Goal: Transaction & Acquisition: Purchase product/service

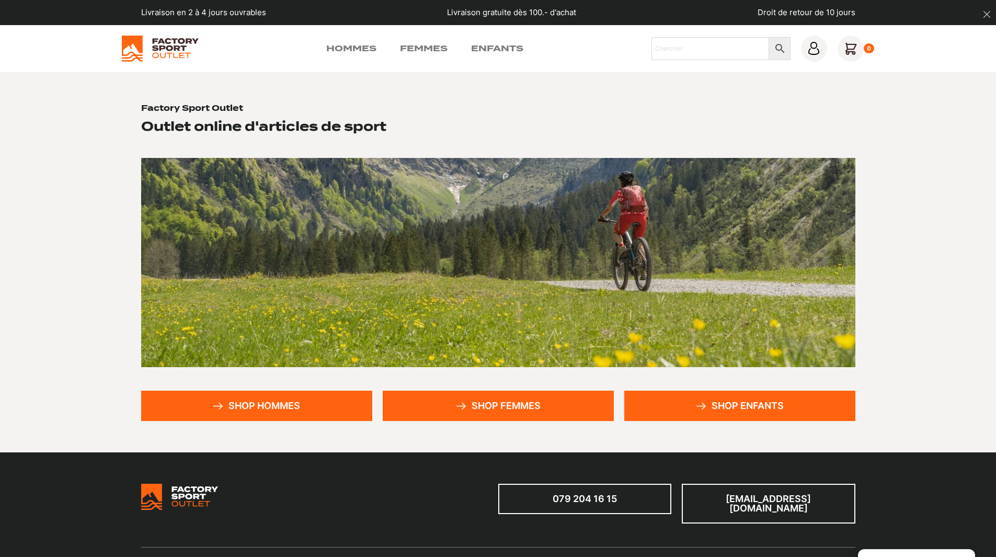
click at [293, 399] on link "Shop hommes" at bounding box center [256, 405] width 231 height 30
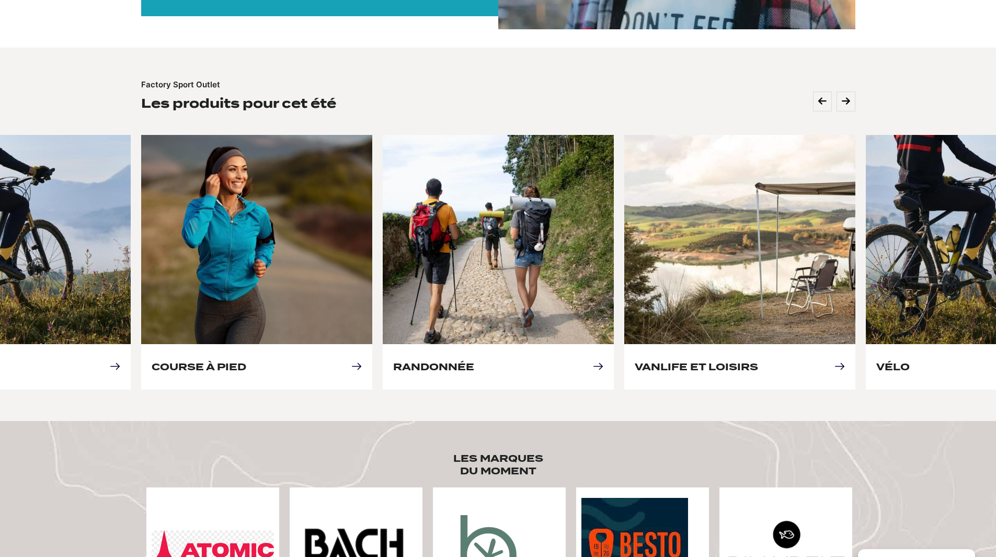
scroll to position [314, 0]
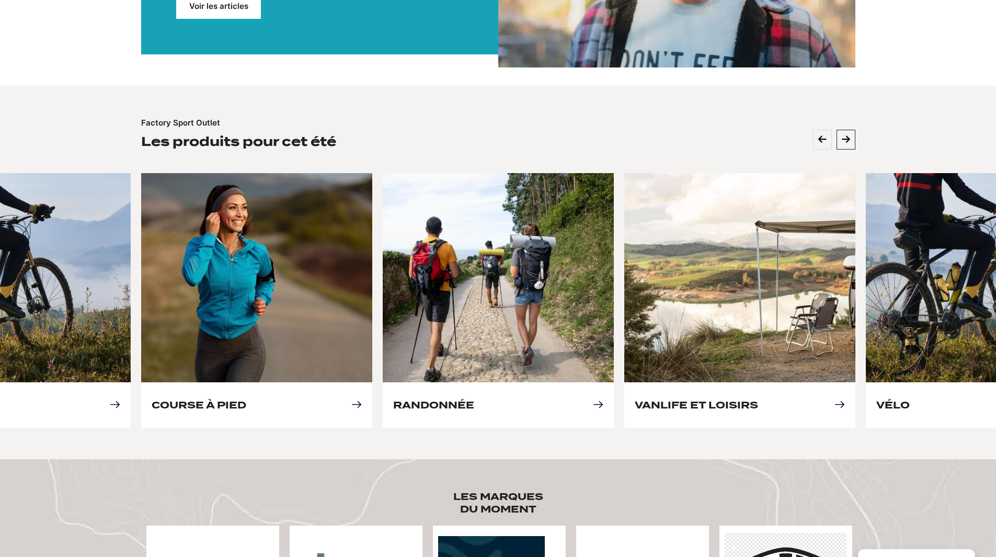
click at [843, 142] on icon at bounding box center [846, 139] width 8 height 9
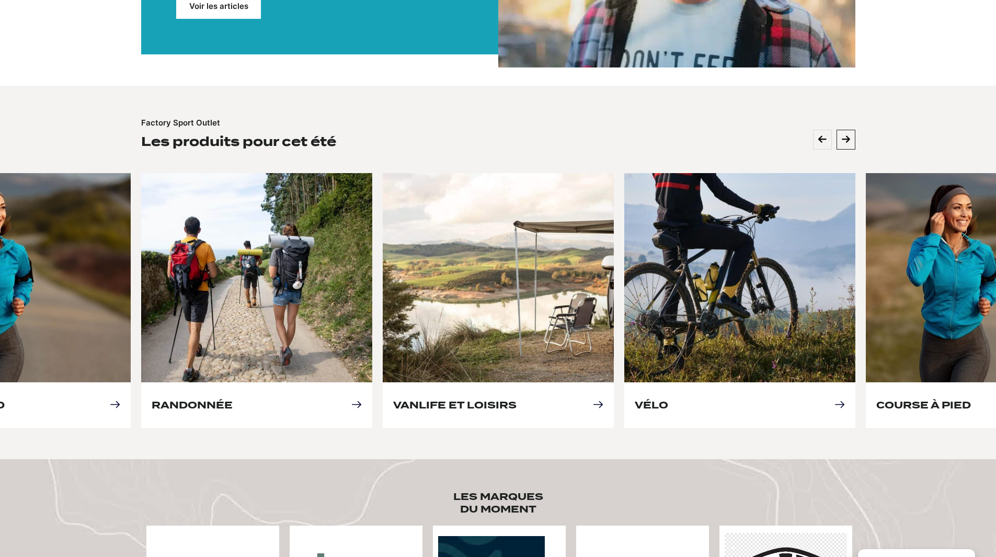
click at [843, 142] on icon at bounding box center [846, 139] width 8 height 9
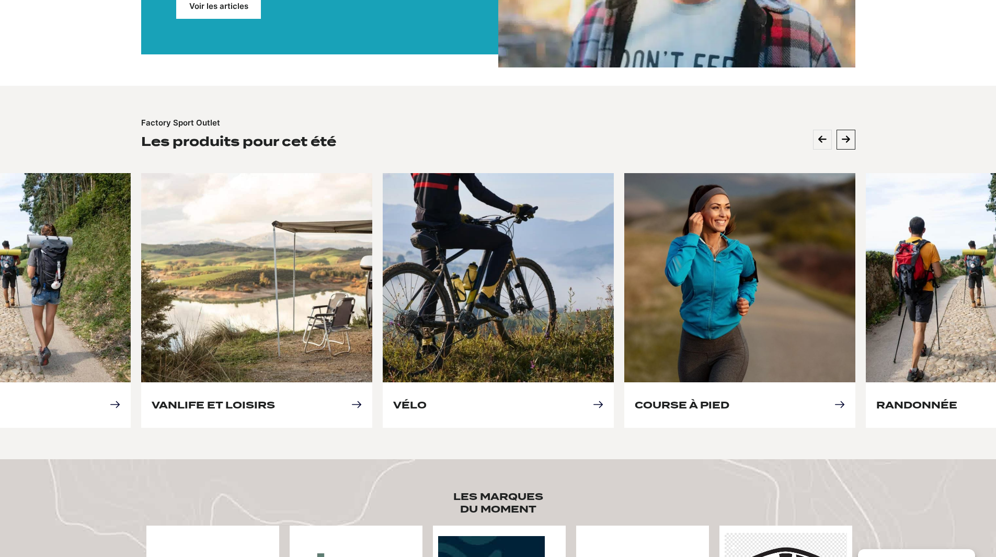
click at [843, 142] on icon at bounding box center [846, 139] width 8 height 9
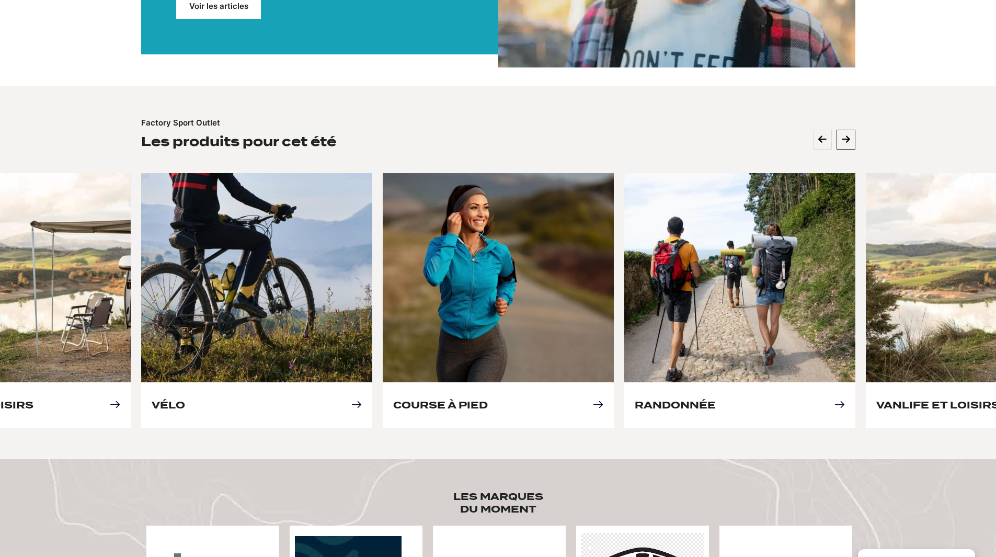
click at [843, 142] on icon at bounding box center [846, 139] width 8 height 9
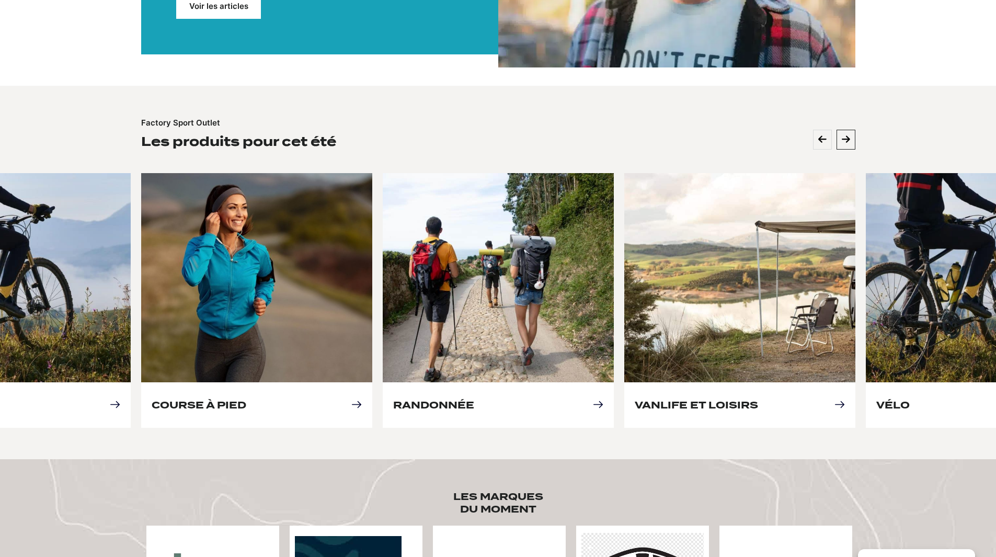
click at [843, 142] on icon at bounding box center [846, 139] width 8 height 9
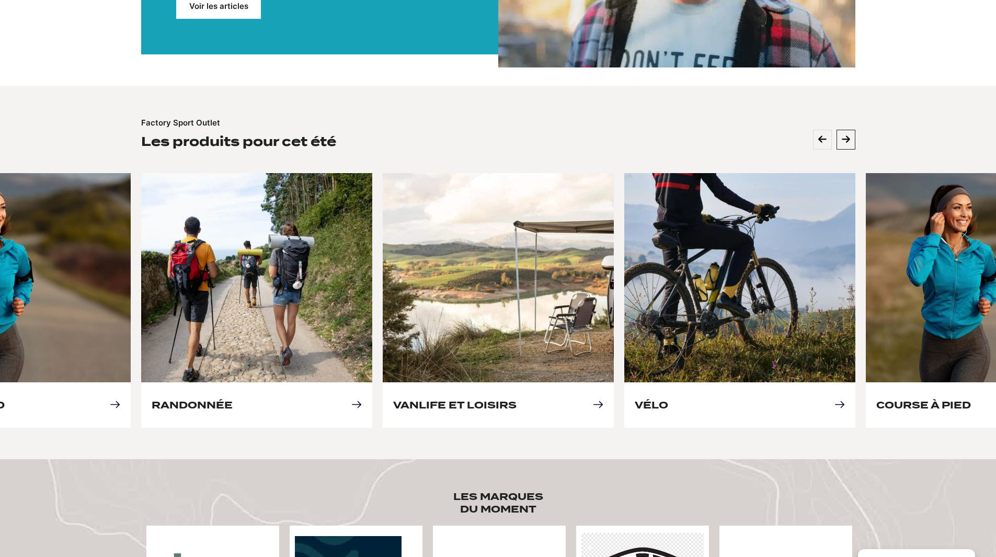
click at [843, 142] on icon at bounding box center [846, 139] width 8 height 9
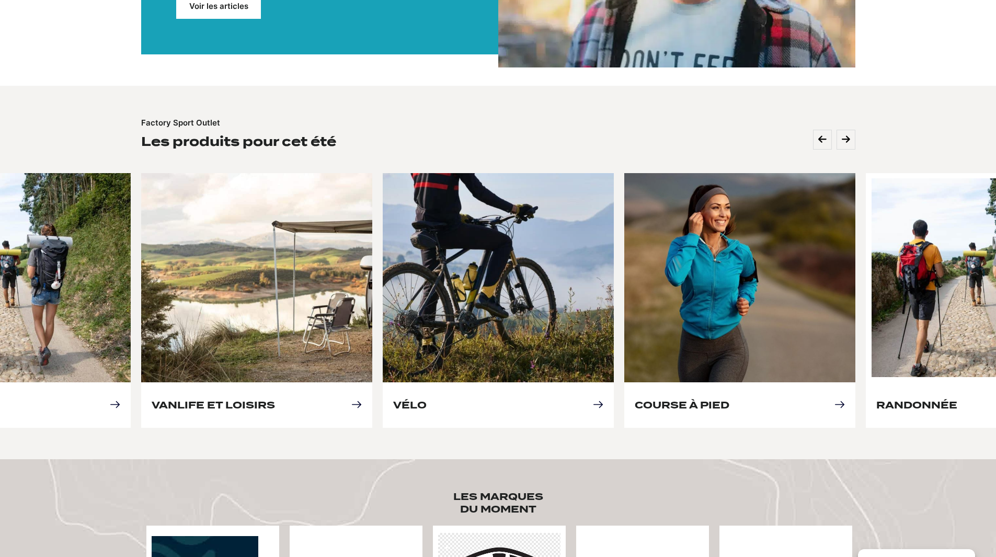
click at [931, 399] on link "Randonnée" at bounding box center [916, 404] width 81 height 11
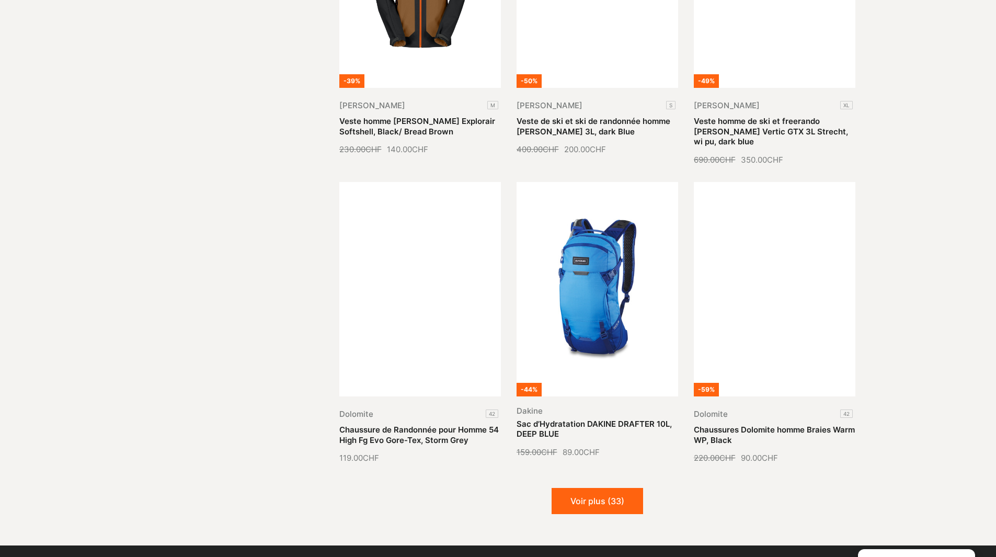
scroll to position [1045, 0]
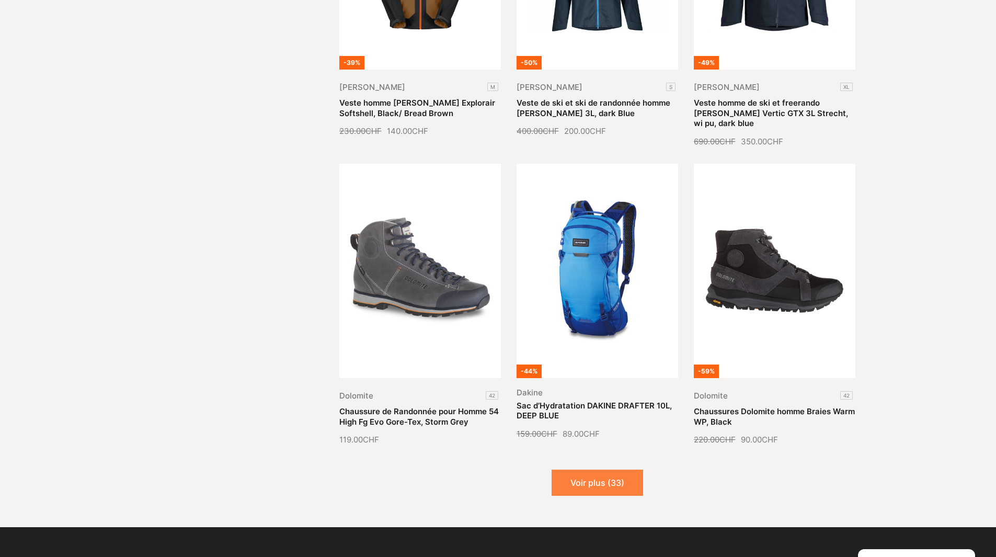
click at [604, 469] on button "Voir plus (33)" at bounding box center [596, 482] width 91 height 26
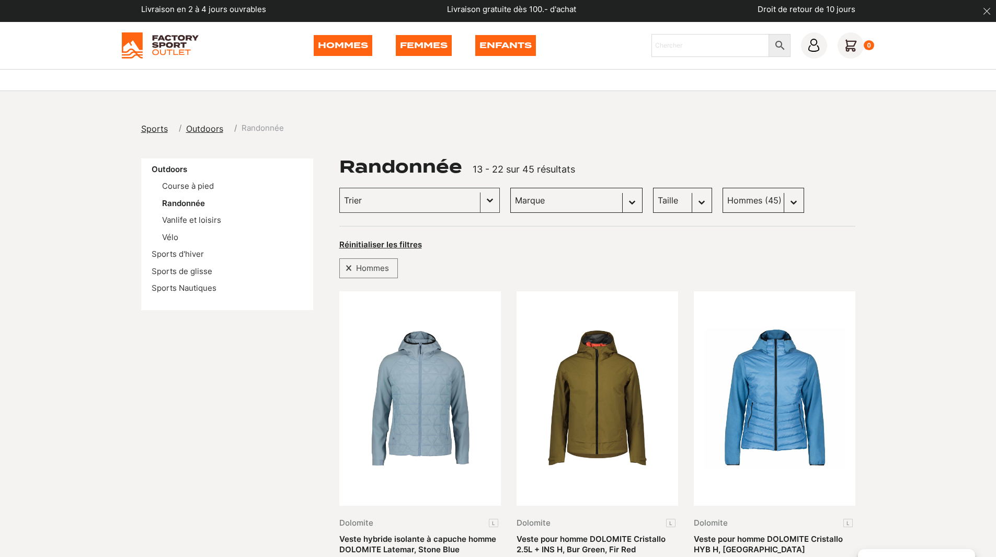
scroll to position [0, 0]
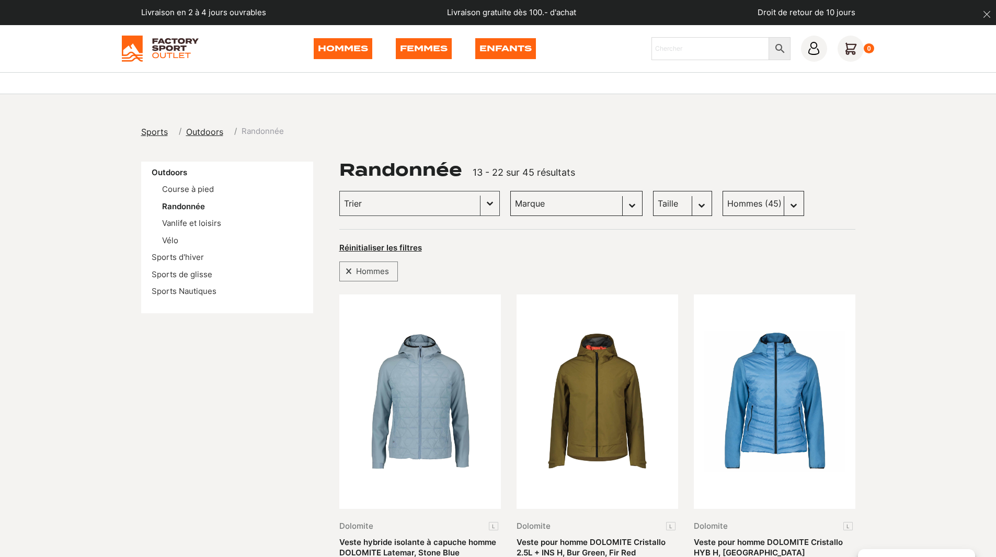
click at [151, 133] on span "Sports" at bounding box center [154, 131] width 27 height 10
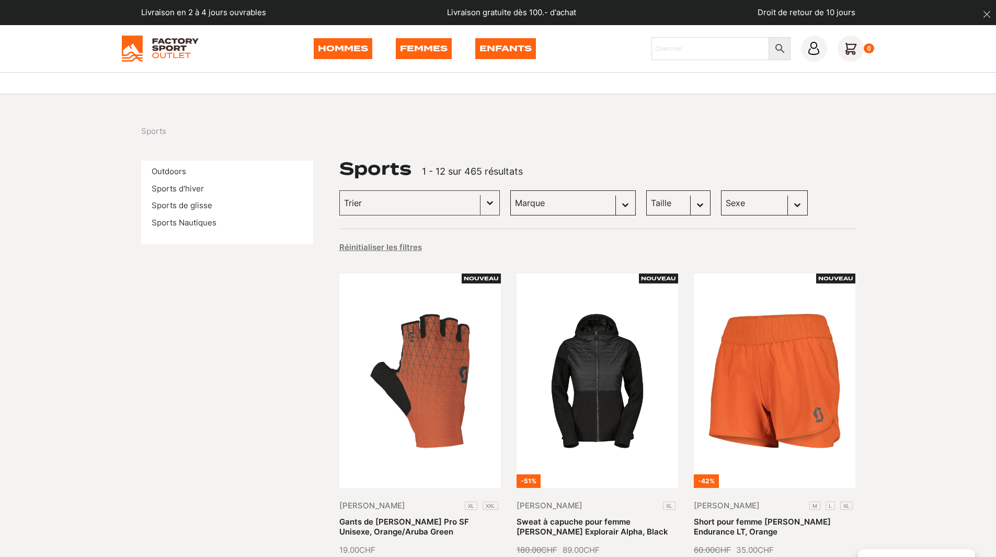
click at [784, 202] on select "Sexe Femmes (351) Hommes (324) Enfants (156)" at bounding box center [764, 202] width 87 height 25
select select "hommes"
click at [721, 190] on select "Sexe Femmes (351) Hommes (324) Enfants (156)" at bounding box center [764, 202] width 87 height 25
select select "hommes"
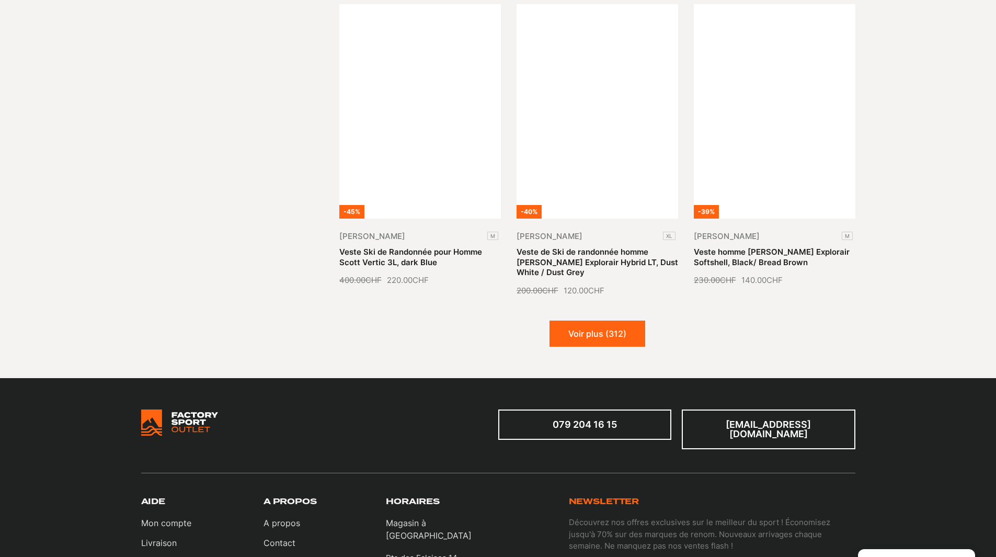
scroll to position [1202, 0]
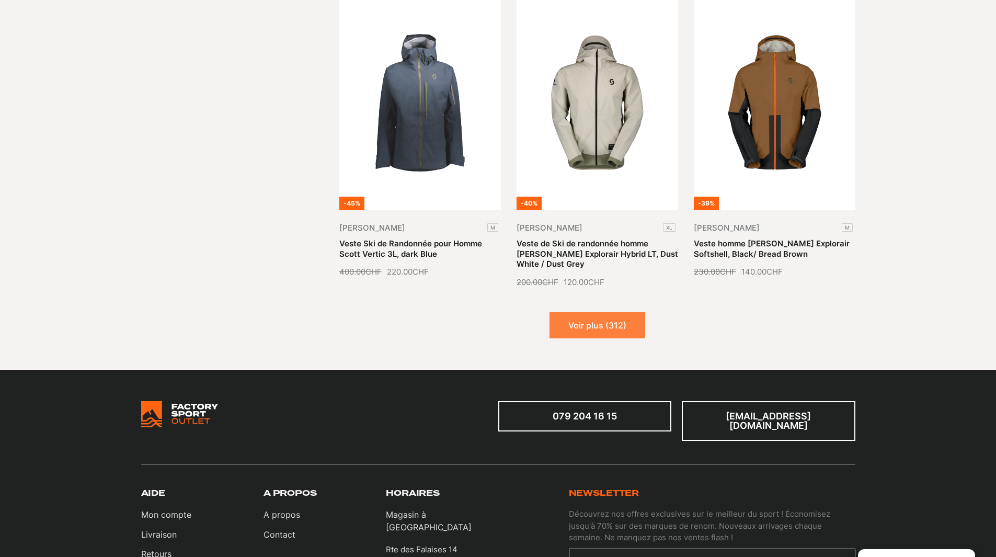
click at [585, 312] on button "Voir plus (312)" at bounding box center [597, 325] width 96 height 26
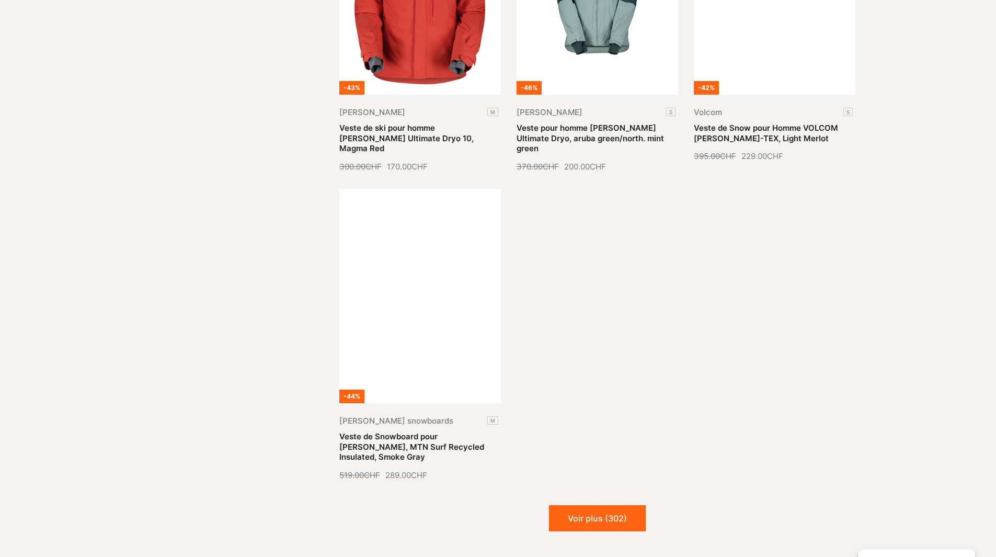
scroll to position [2248, 0]
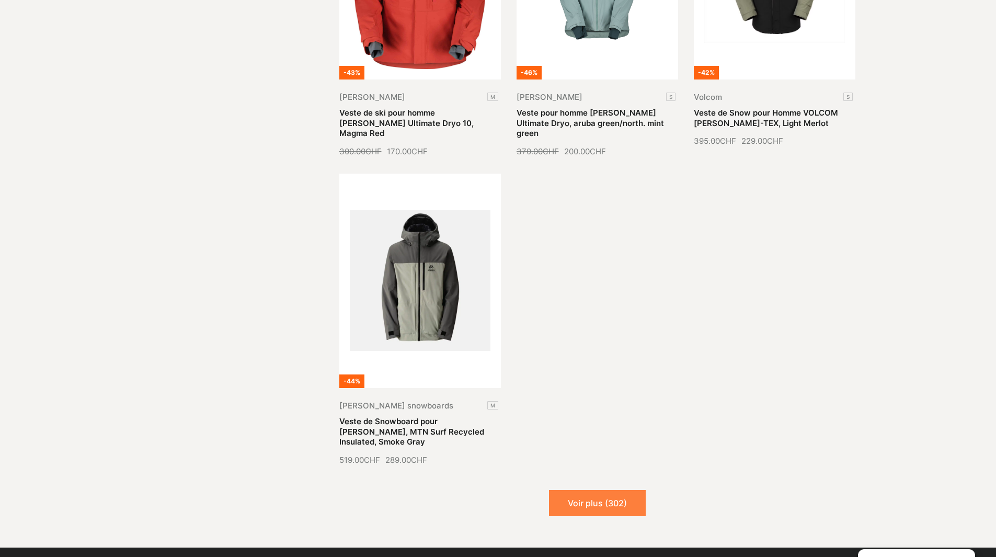
click at [591, 490] on button "Voir plus (302)" at bounding box center [597, 503] width 97 height 26
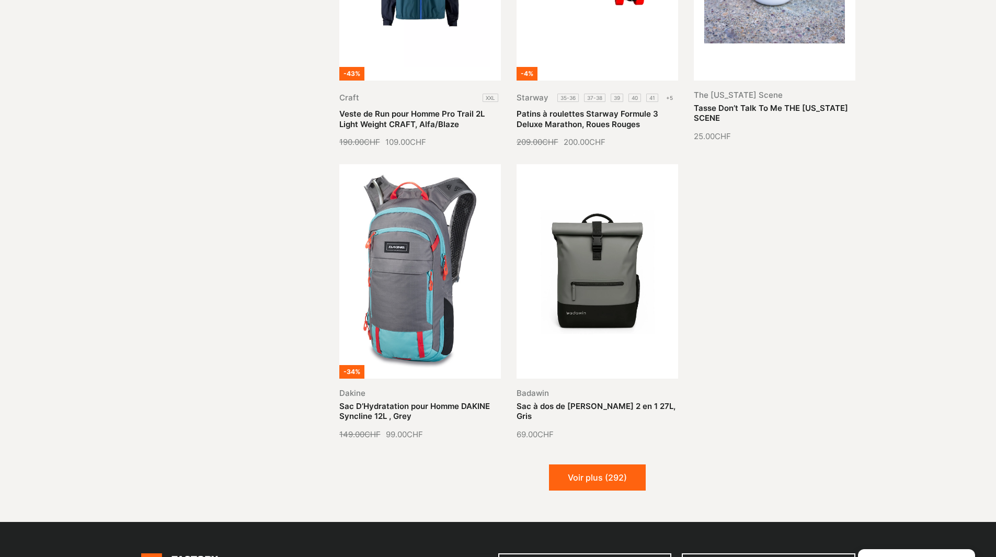
scroll to position [3188, 0]
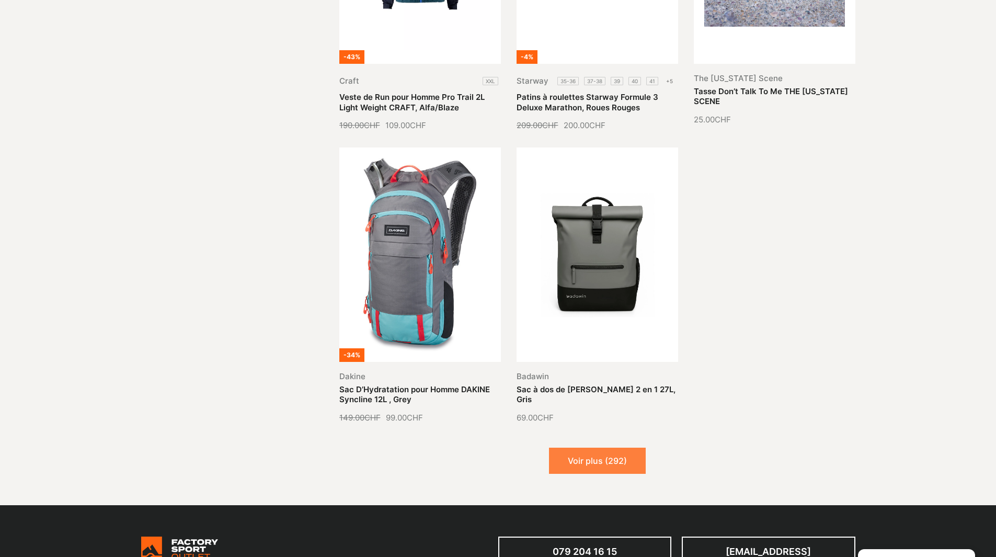
click at [608, 447] on button "Voir plus (292)" at bounding box center [597, 460] width 97 height 26
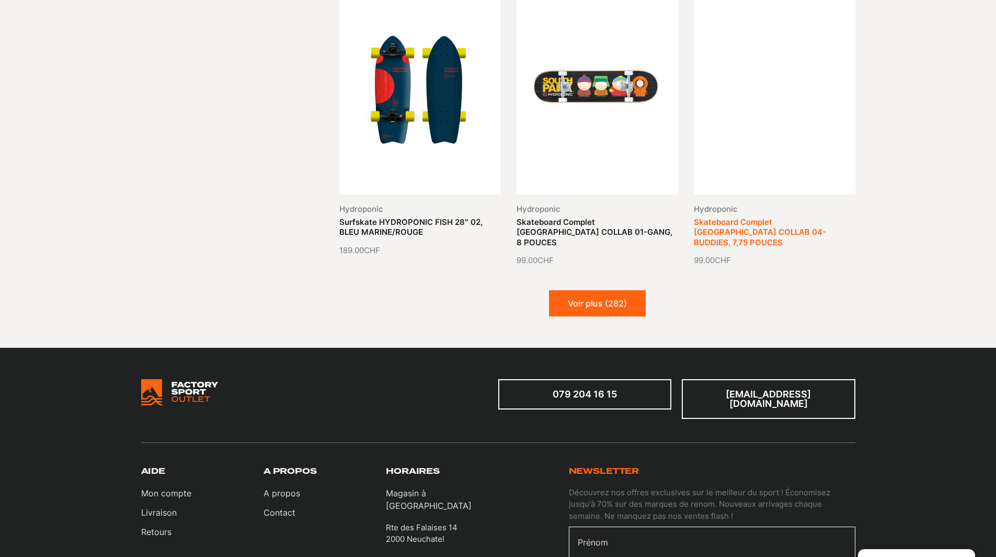
scroll to position [4234, 0]
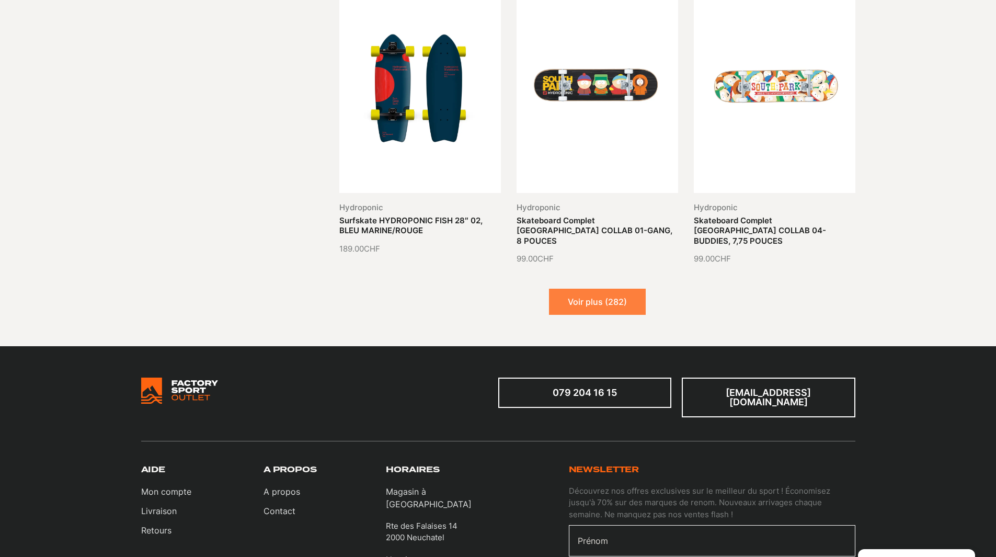
click at [624, 289] on button "Voir plus (282)" at bounding box center [597, 302] width 97 height 26
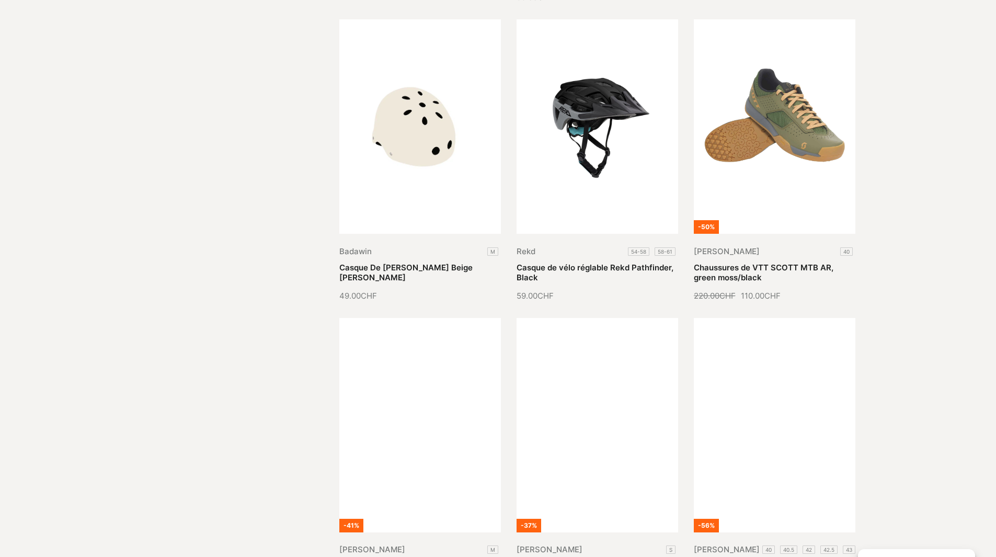
scroll to position [4861, 0]
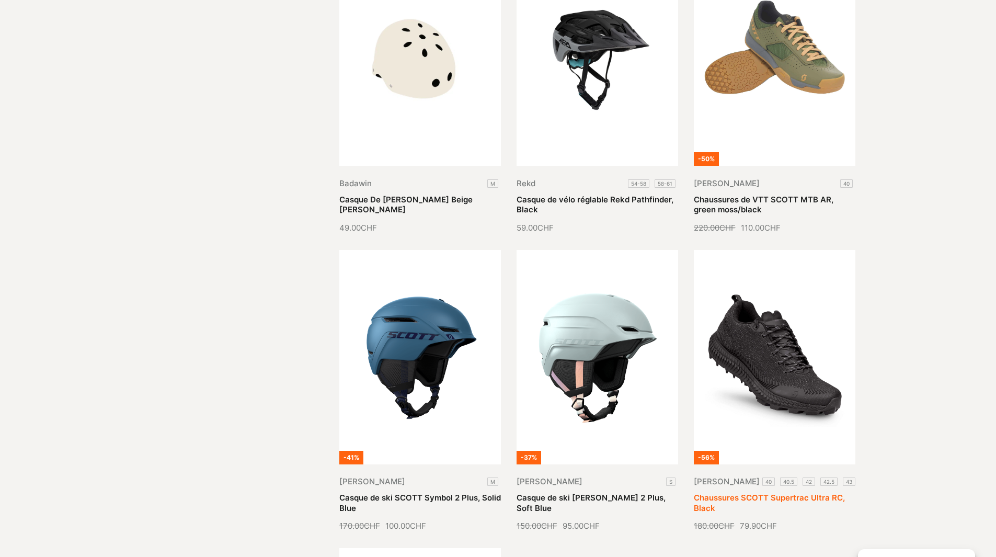
click at [779, 492] on link "Chaussures SCOTT Supertrac Ultra RC, Black" at bounding box center [769, 502] width 151 height 20
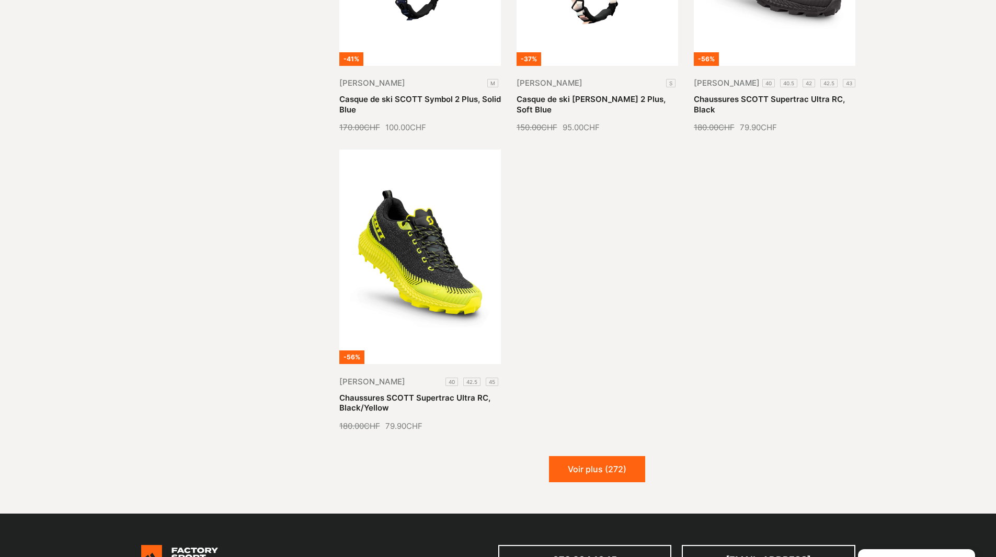
scroll to position [5279, 0]
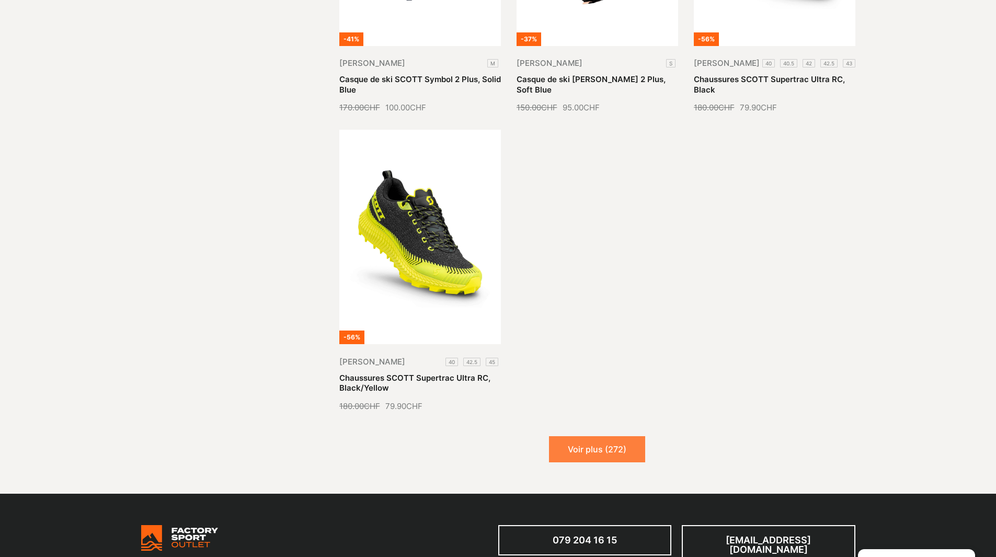
click at [577, 436] on button "Voir plus (272)" at bounding box center [597, 449] width 96 height 26
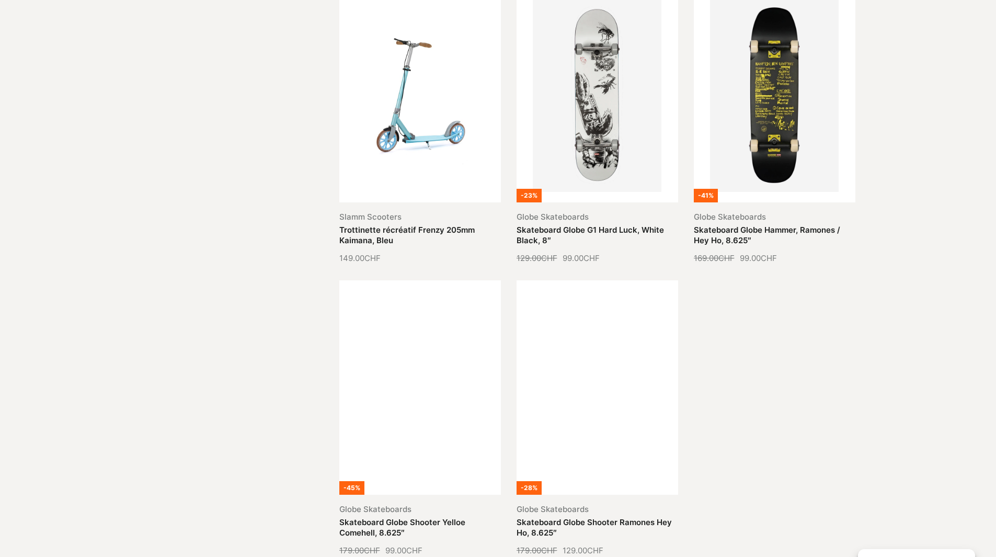
scroll to position [6116, 0]
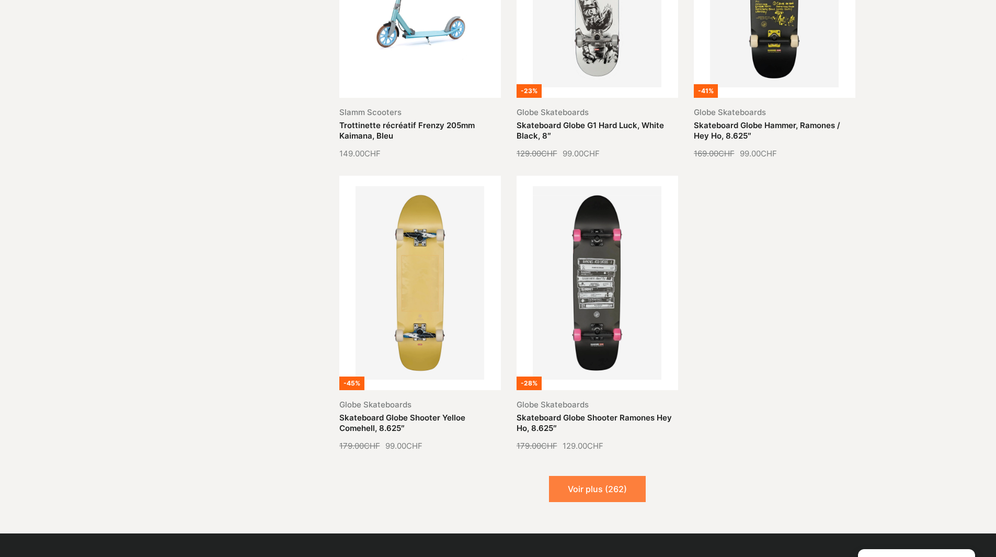
click at [609, 476] on button "Voir plus (262)" at bounding box center [597, 489] width 97 height 26
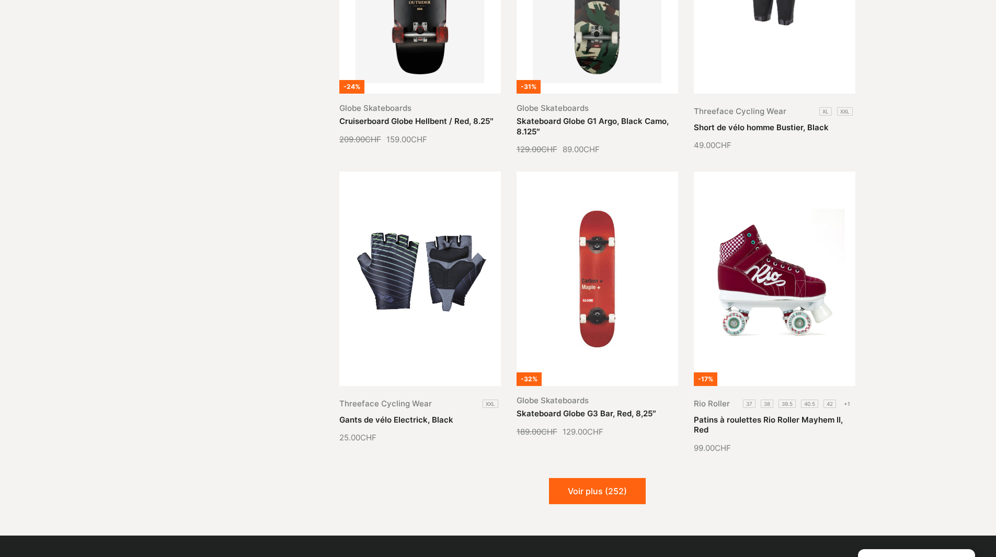
scroll to position [7056, 0]
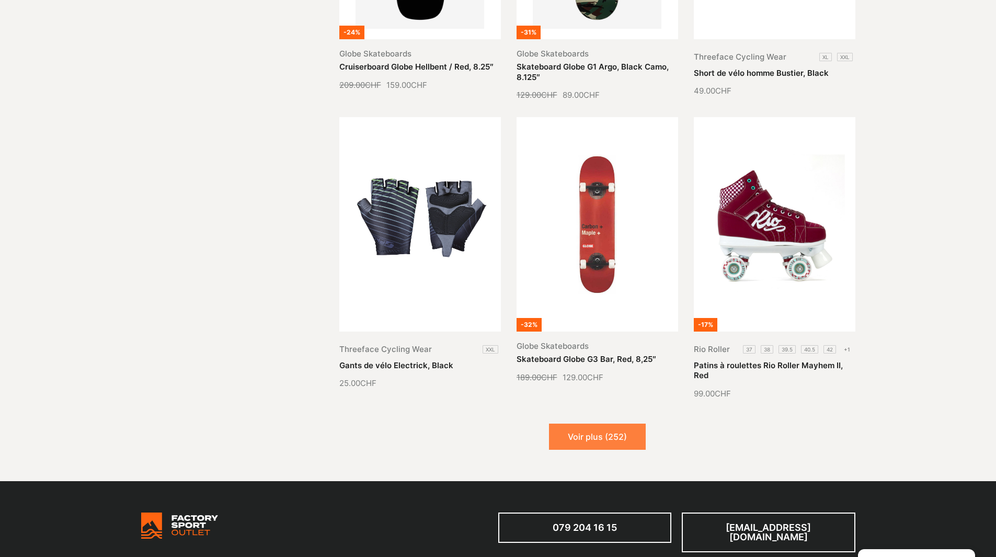
click at [608, 423] on button "Voir plus (252)" at bounding box center [597, 436] width 97 height 26
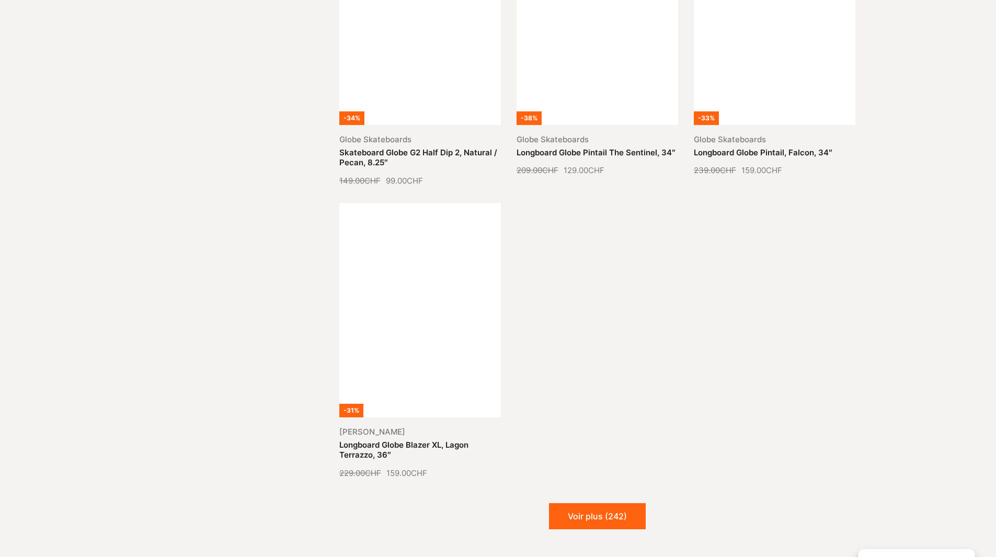
scroll to position [8154, 0]
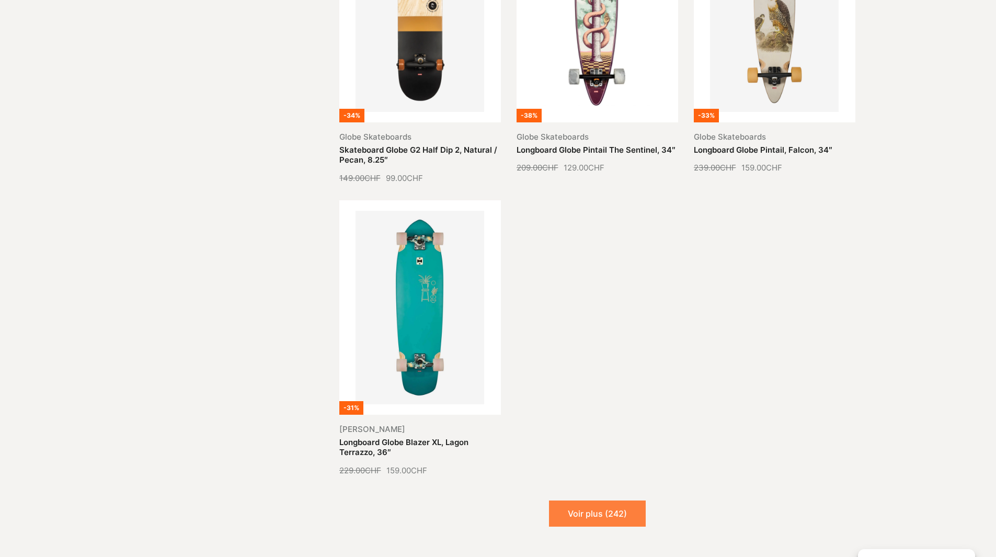
click at [601, 500] on button "Voir plus (242)" at bounding box center [597, 513] width 97 height 26
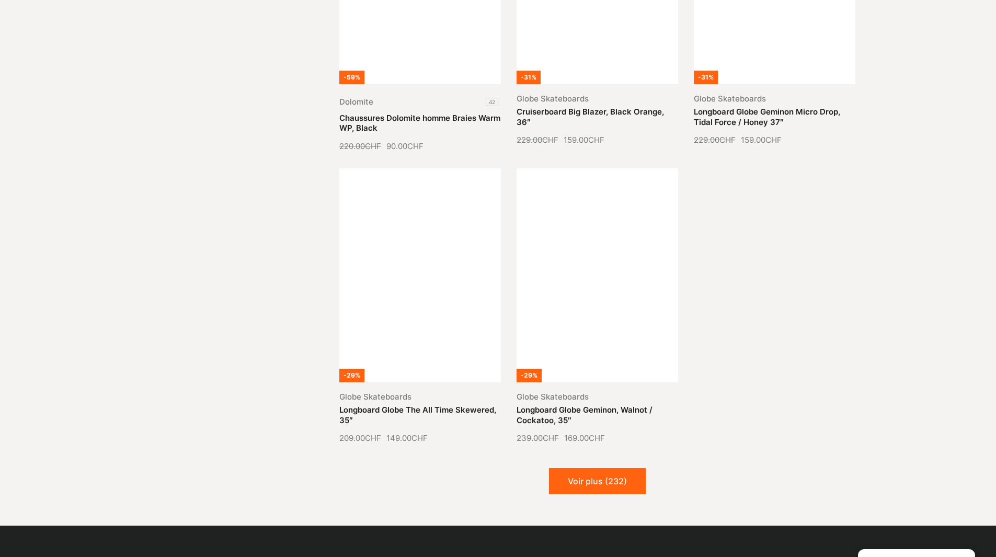
scroll to position [9095, 0]
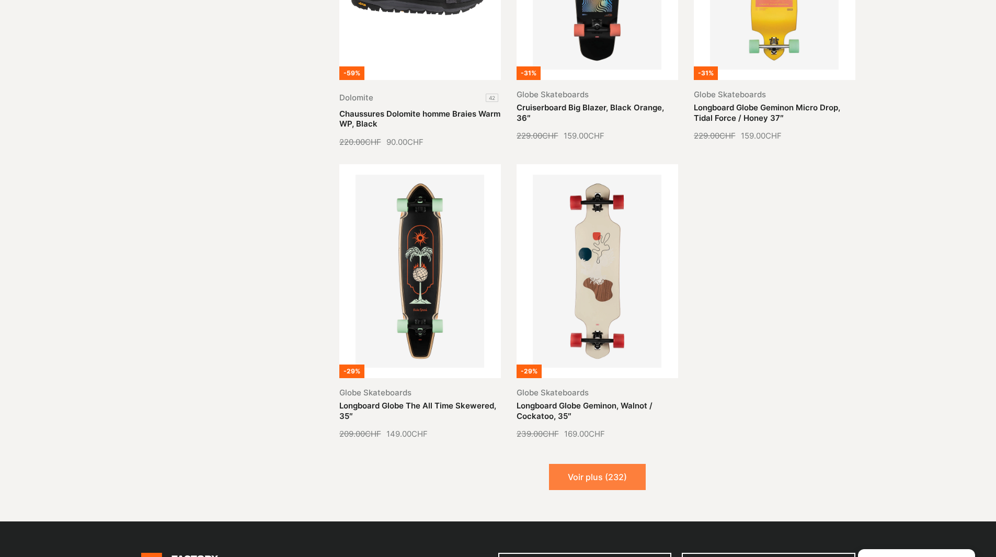
click at [614, 464] on button "Voir plus (232)" at bounding box center [597, 477] width 97 height 26
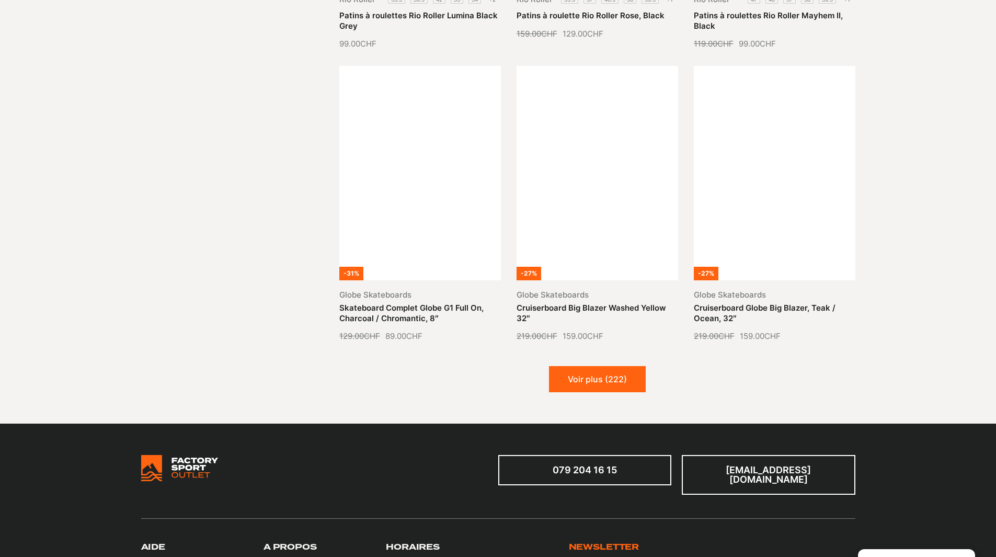
scroll to position [10140, 0]
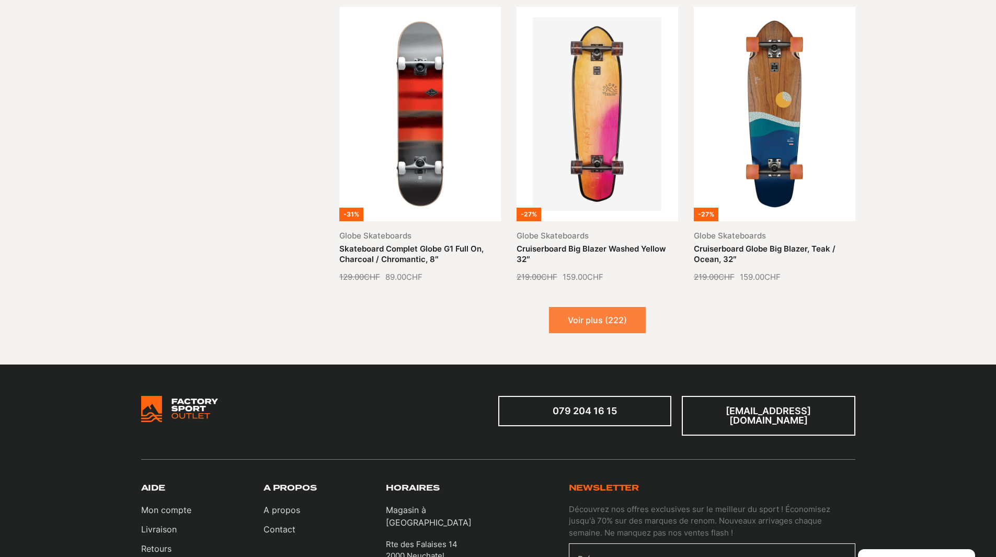
click at [595, 307] on button "Voir plus (222)" at bounding box center [597, 320] width 97 height 26
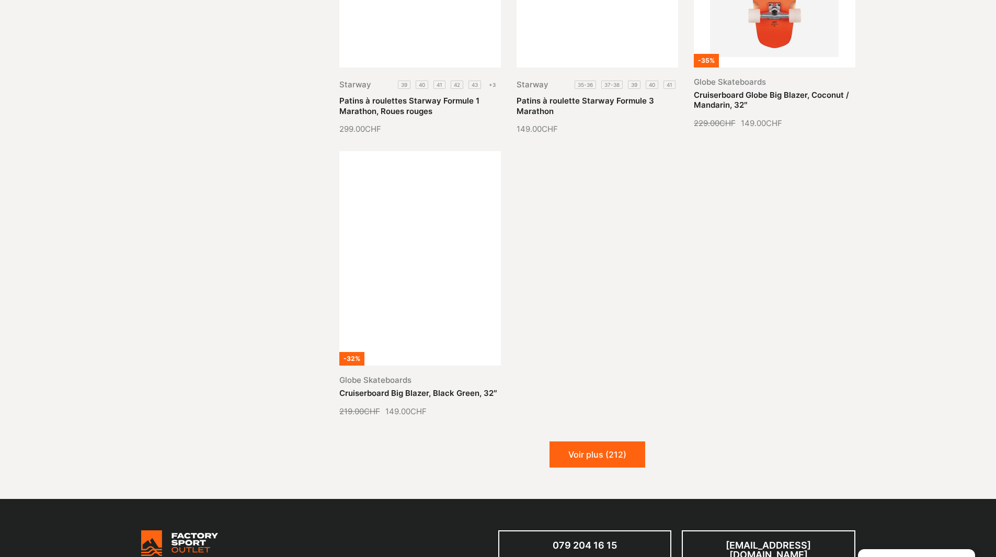
scroll to position [11186, 0]
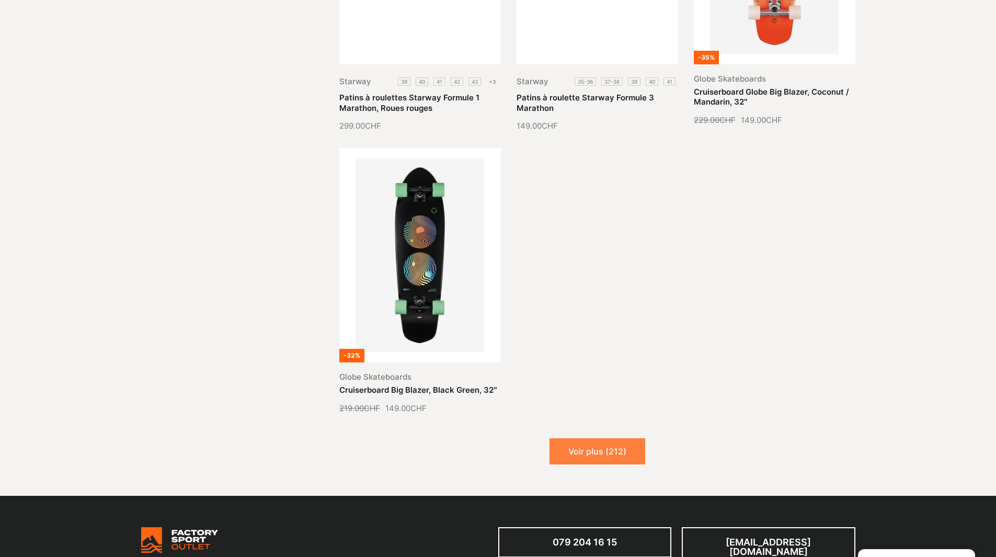
click at [596, 438] on button "Voir plus (212)" at bounding box center [597, 451] width 96 height 26
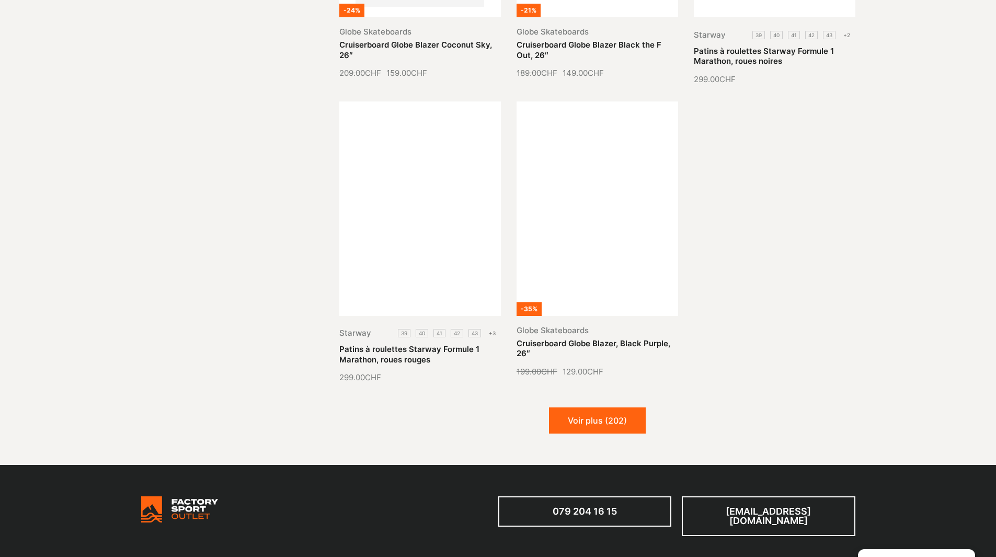
scroll to position [12127, 0]
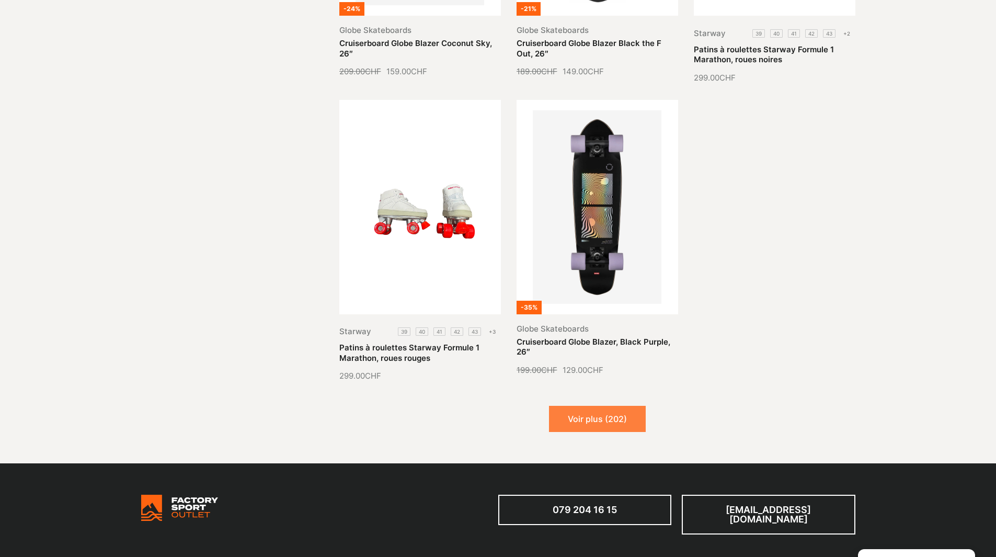
click at [618, 406] on button "Voir plus (202)" at bounding box center [597, 419] width 97 height 26
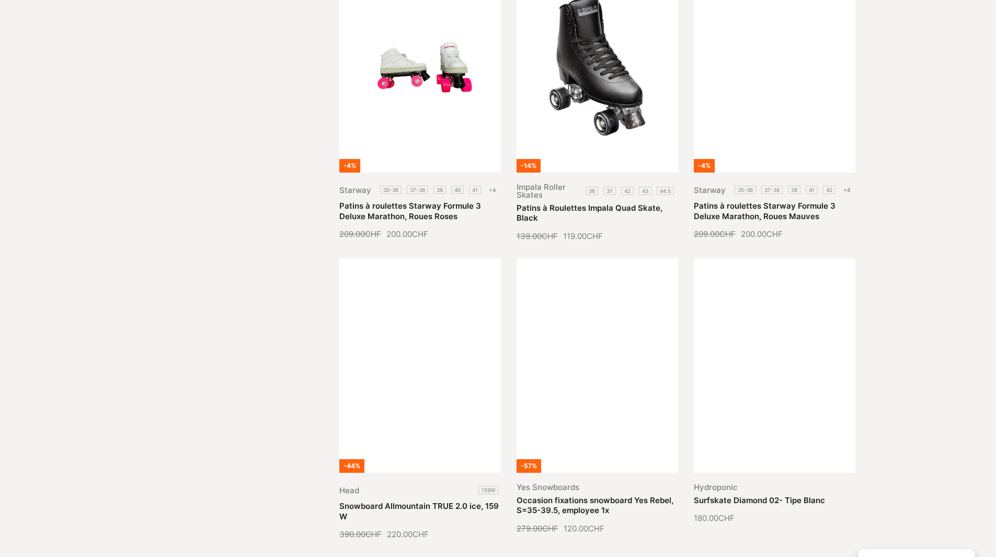
scroll to position [12911, 0]
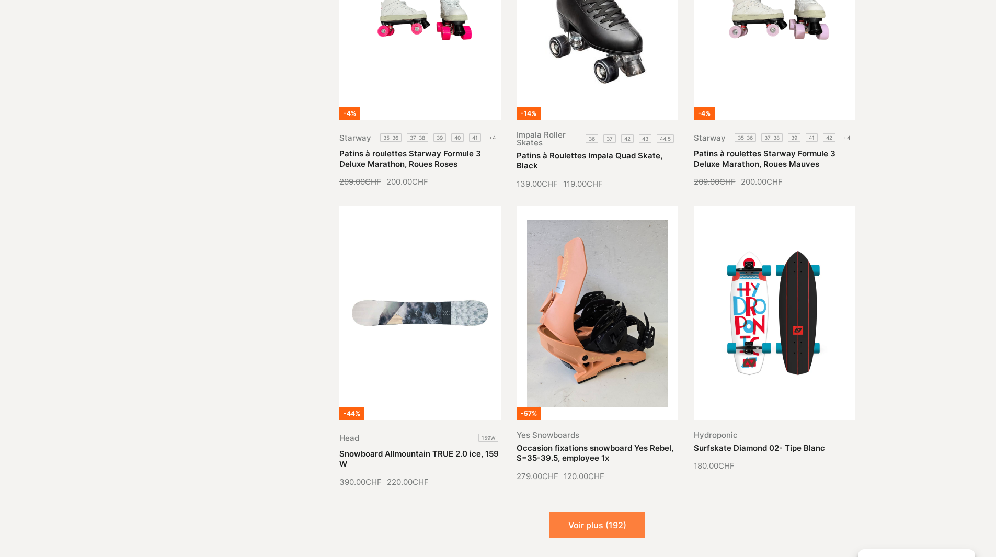
click at [586, 512] on button "Voir plus (192)" at bounding box center [597, 525] width 96 height 26
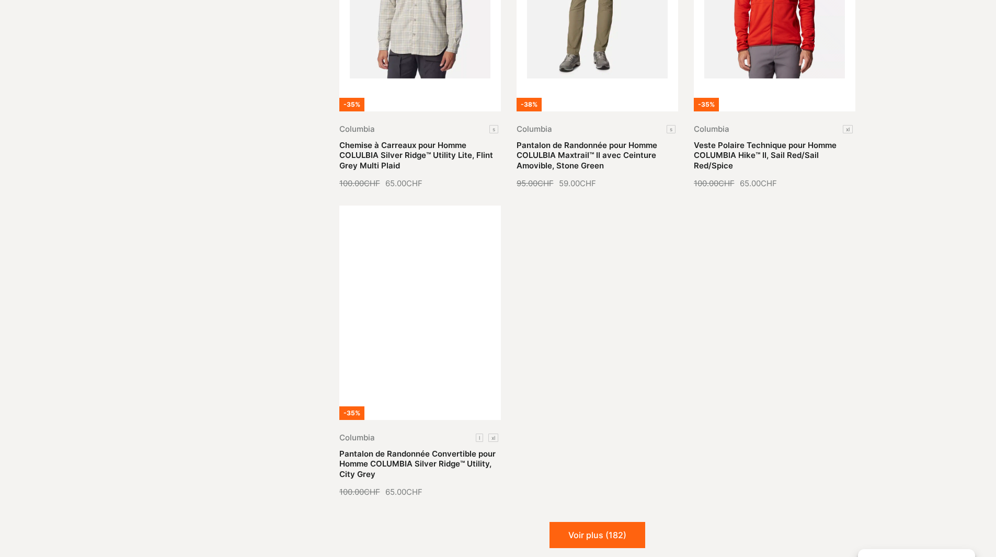
scroll to position [14270, 0]
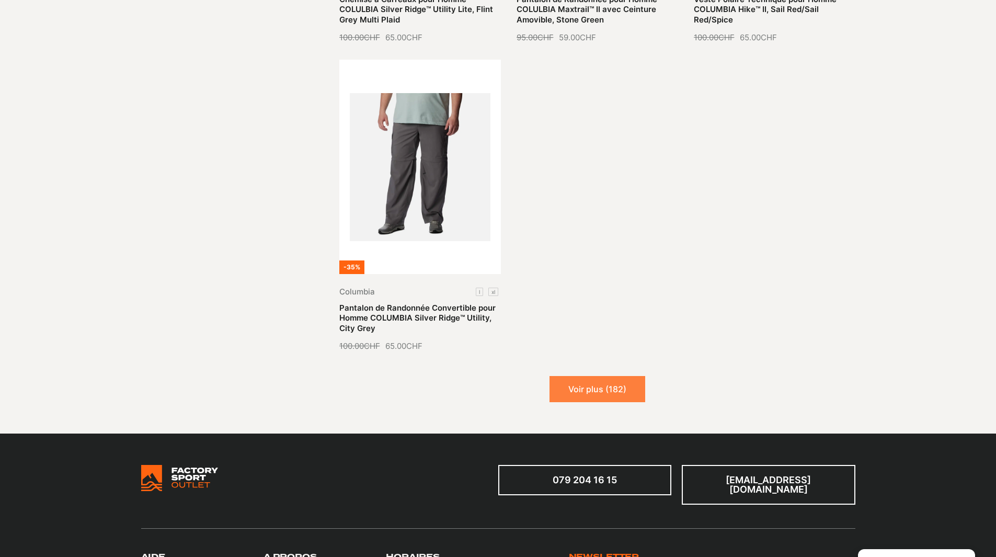
click at [588, 376] on button "Voir plus (182)" at bounding box center [597, 389] width 96 height 26
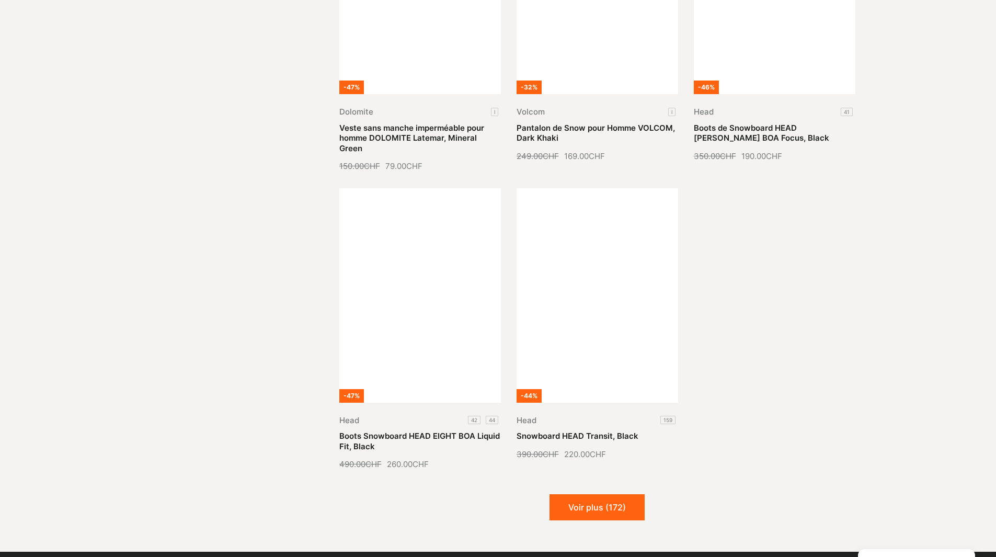
scroll to position [15054, 0]
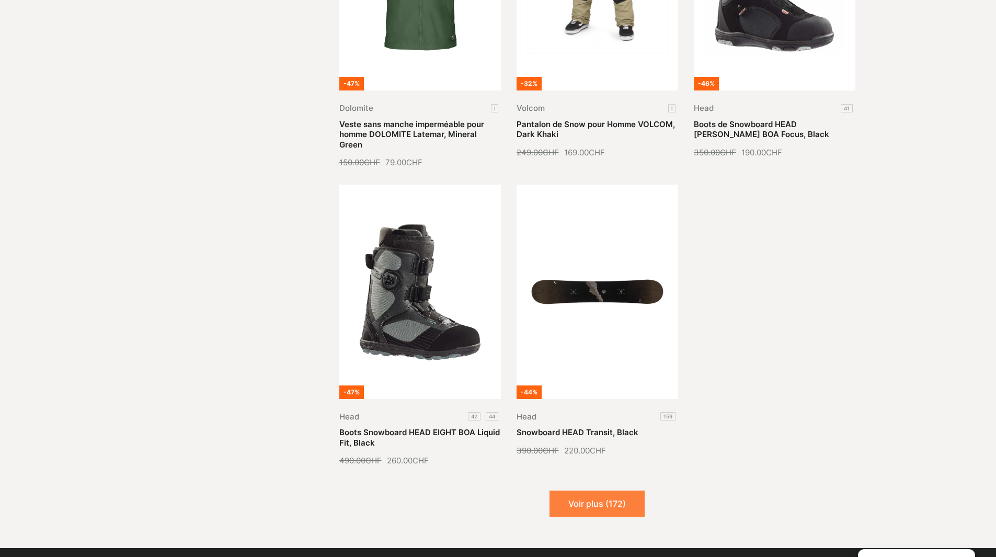
click at [599, 490] on button "Voir plus (172)" at bounding box center [596, 503] width 95 height 26
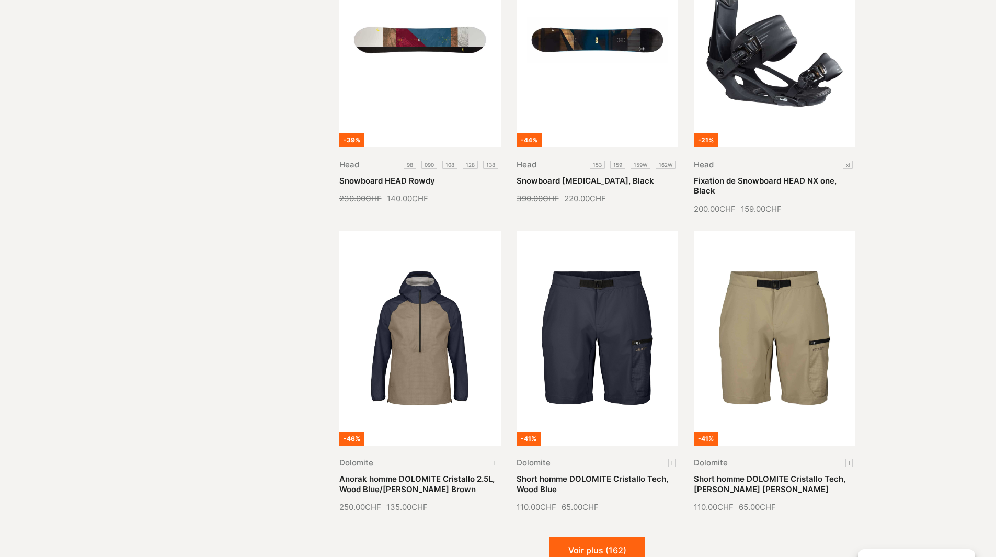
scroll to position [15942, 0]
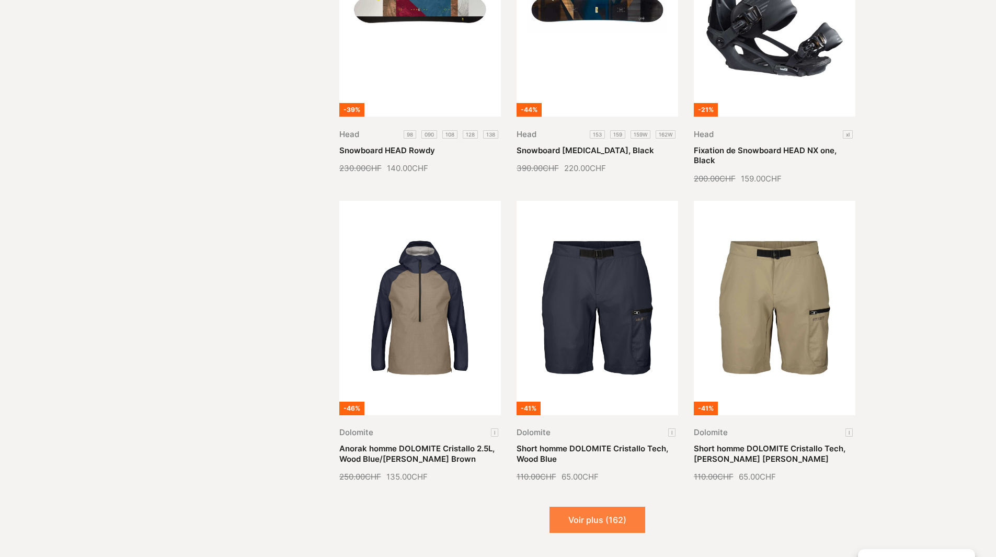
click at [617, 506] on button "Voir plus (162)" at bounding box center [597, 519] width 96 height 26
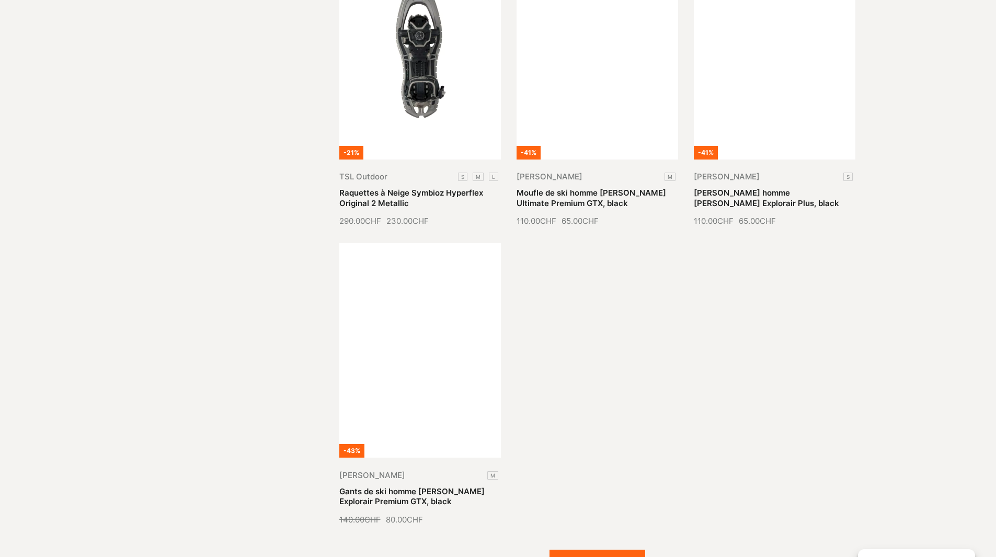
scroll to position [17145, 0]
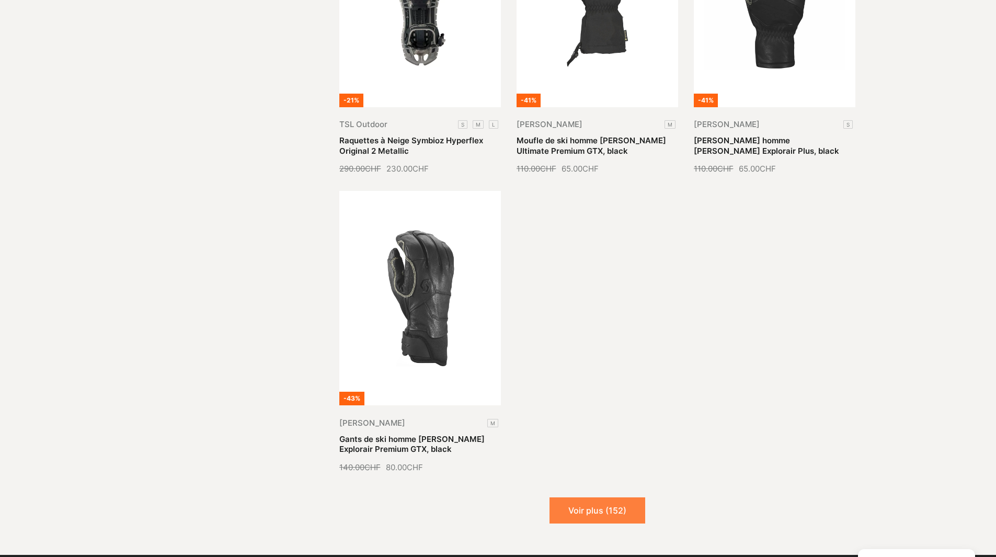
click at [596, 497] on button "Voir plus (152)" at bounding box center [597, 510] width 96 height 26
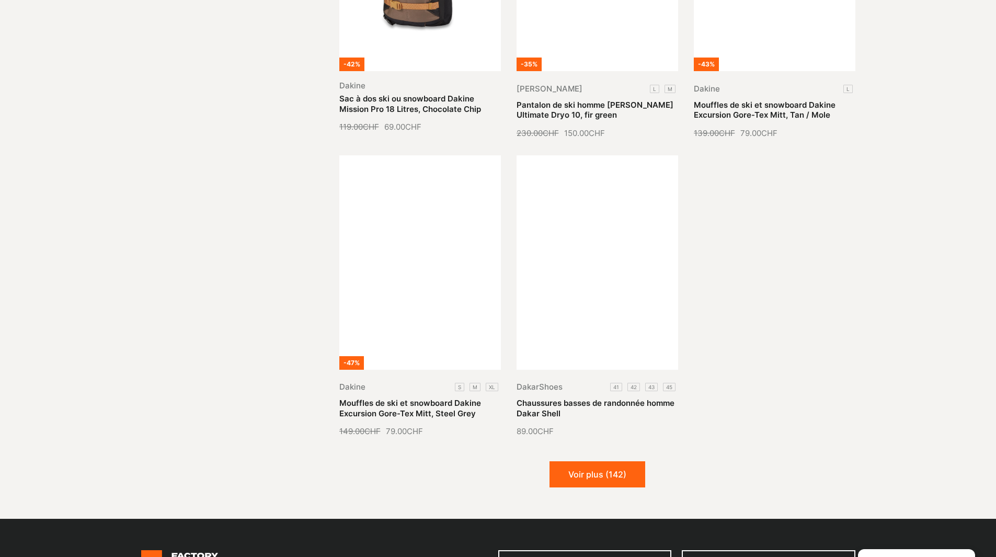
scroll to position [18085, 0]
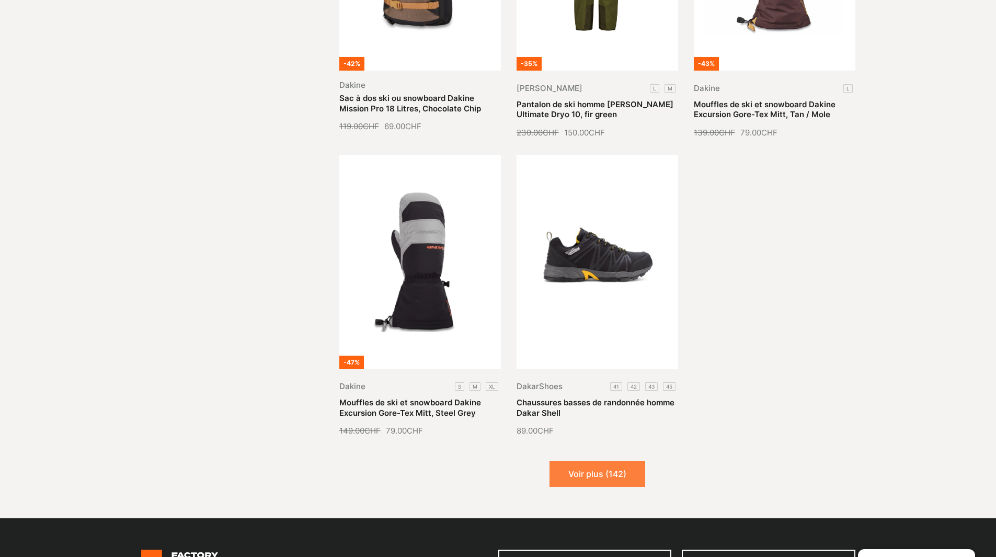
click at [596, 461] on button "Voir plus (142)" at bounding box center [597, 474] width 96 height 26
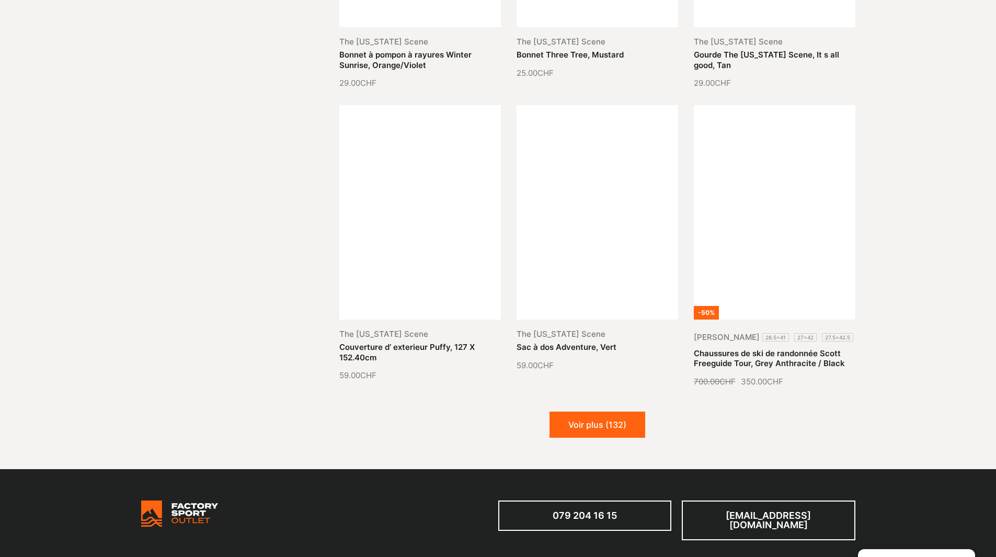
scroll to position [19026, 0]
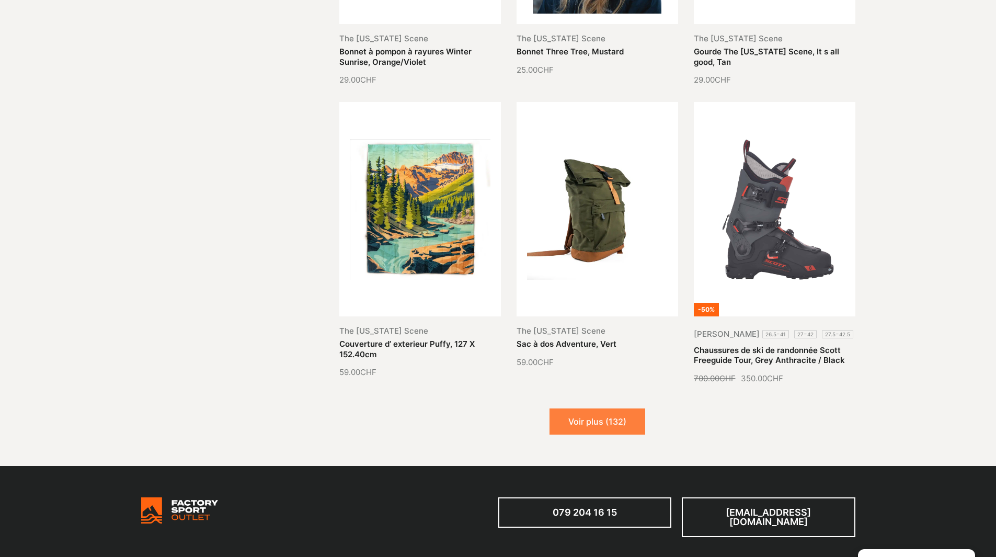
click at [613, 408] on button "Voir plus (132)" at bounding box center [597, 421] width 96 height 26
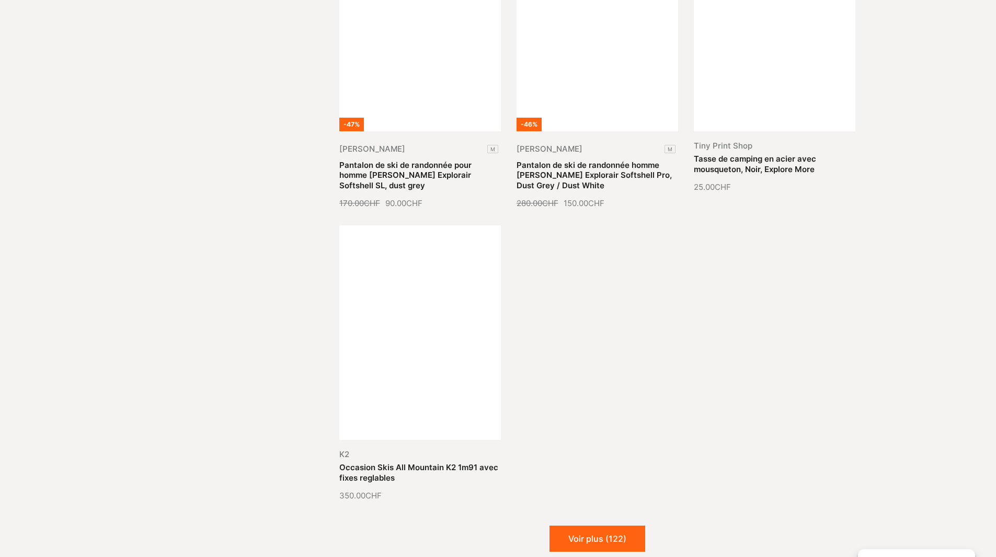
scroll to position [20124, 0]
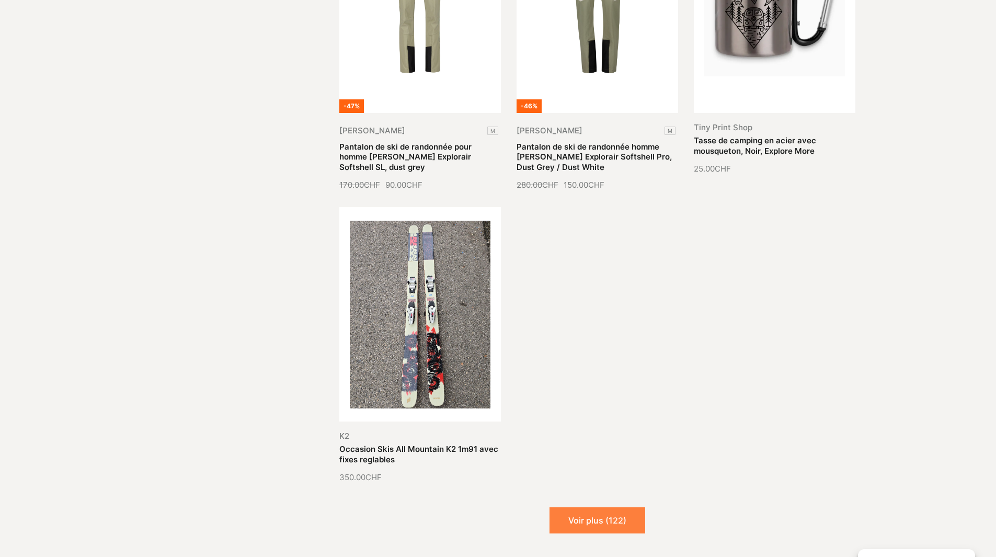
click at [619, 507] on button "Voir plus (122)" at bounding box center [597, 520] width 96 height 26
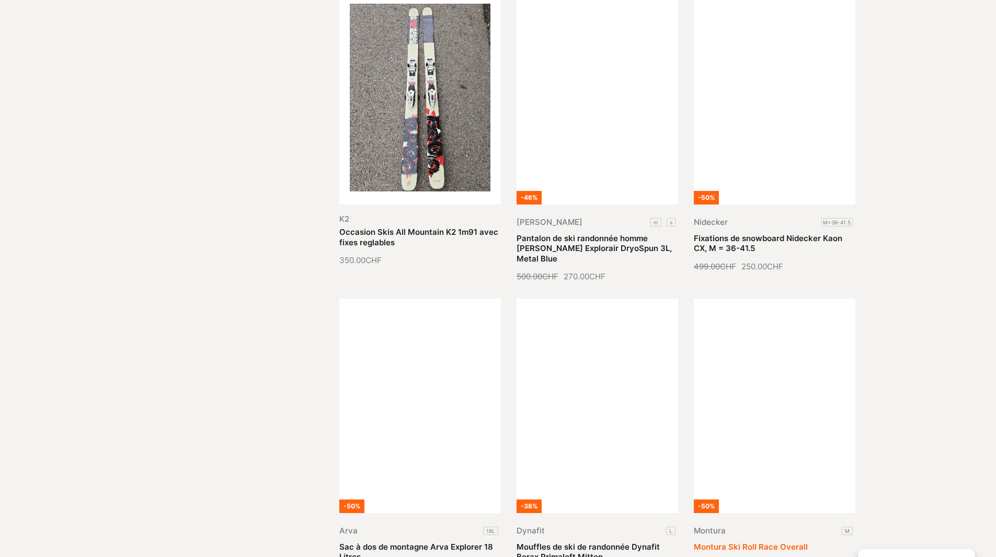
scroll to position [20385, 0]
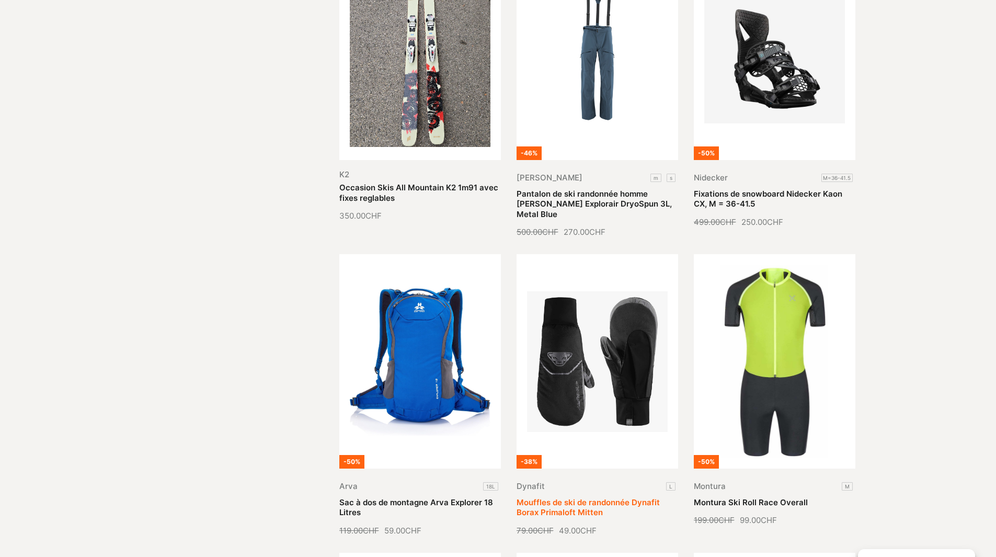
click at [621, 497] on link "Mouffles de ski de randonnée Dynafit Borax Primaloft Mitten" at bounding box center [587, 507] width 143 height 20
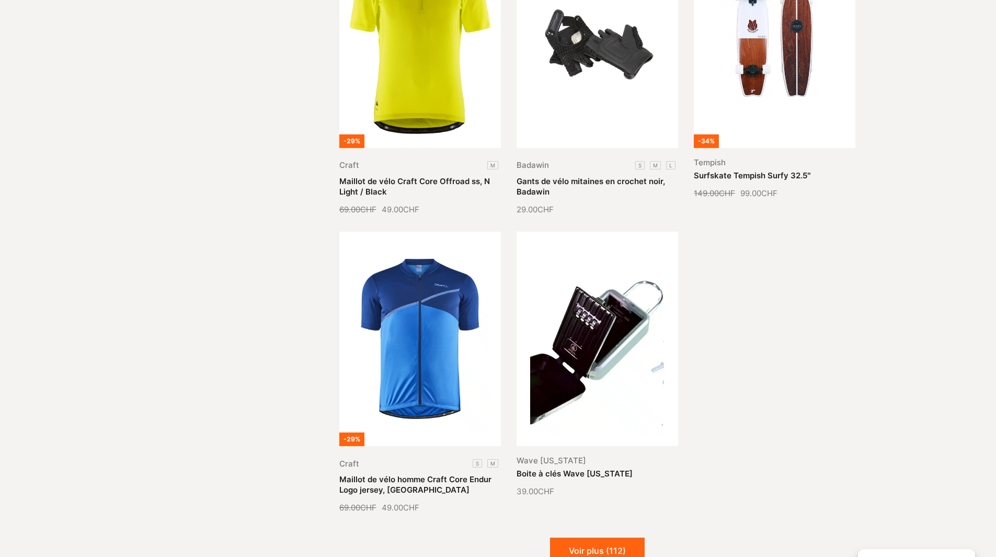
scroll to position [21117, 0]
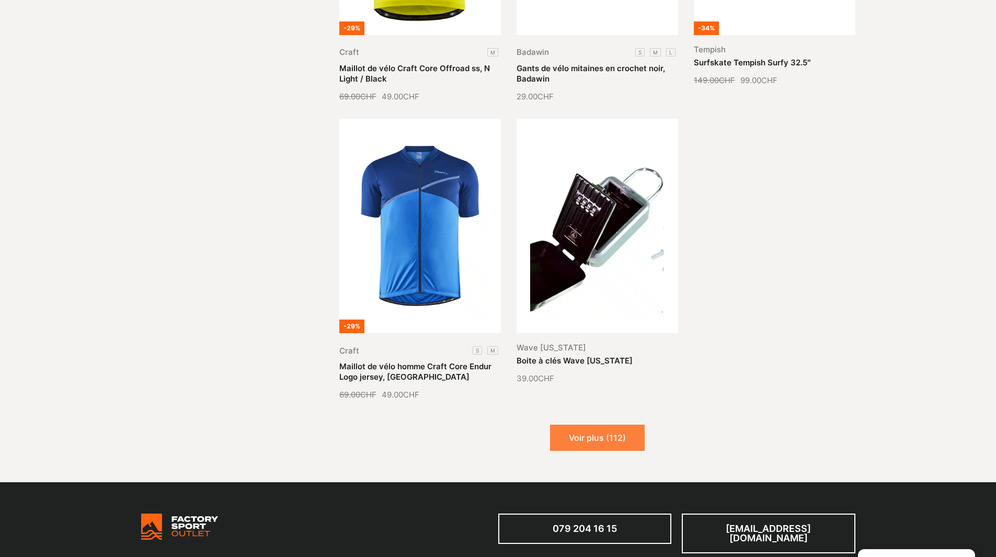
click at [579, 424] on button "Voir plus (112)" at bounding box center [597, 437] width 95 height 26
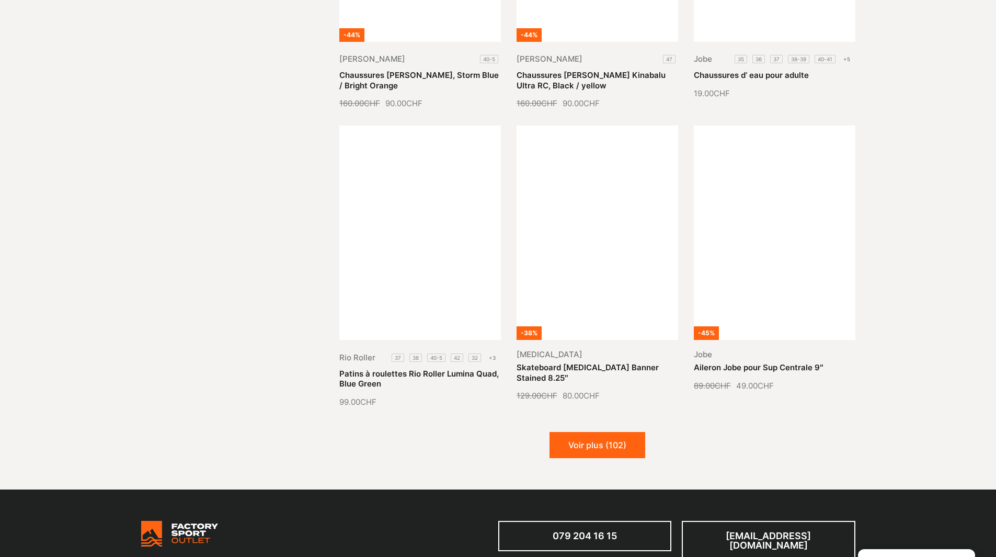
scroll to position [22006, 0]
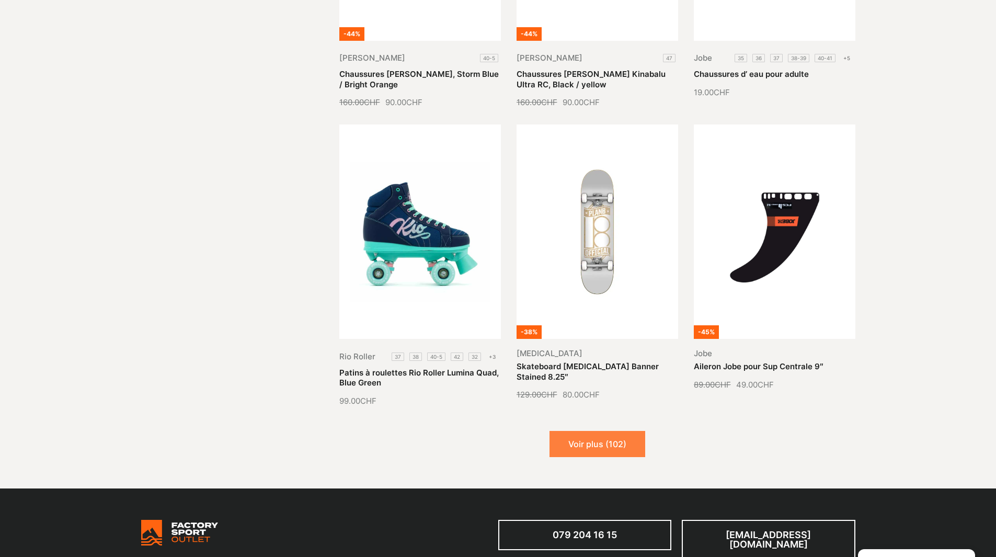
click at [597, 431] on button "Voir plus (102)" at bounding box center [597, 444] width 96 height 26
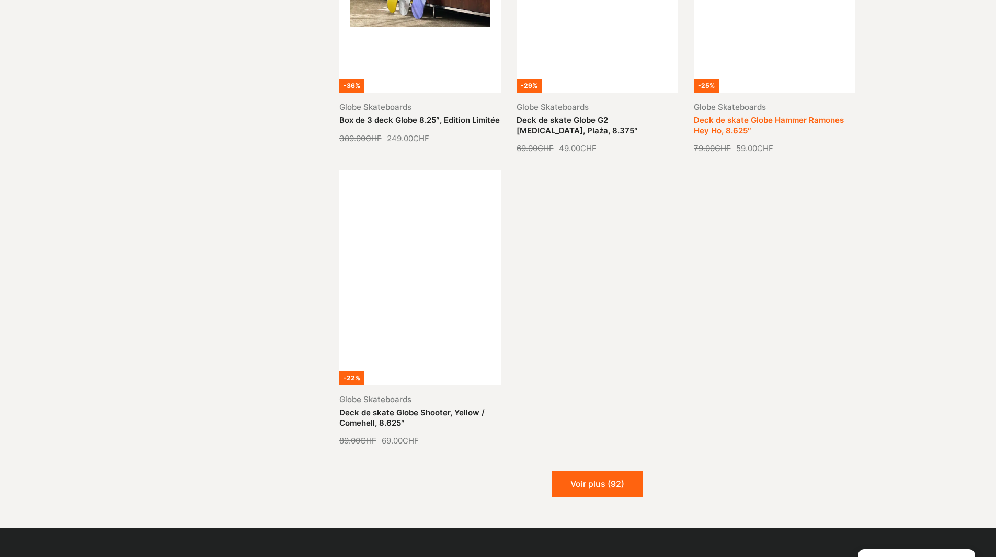
scroll to position [23156, 0]
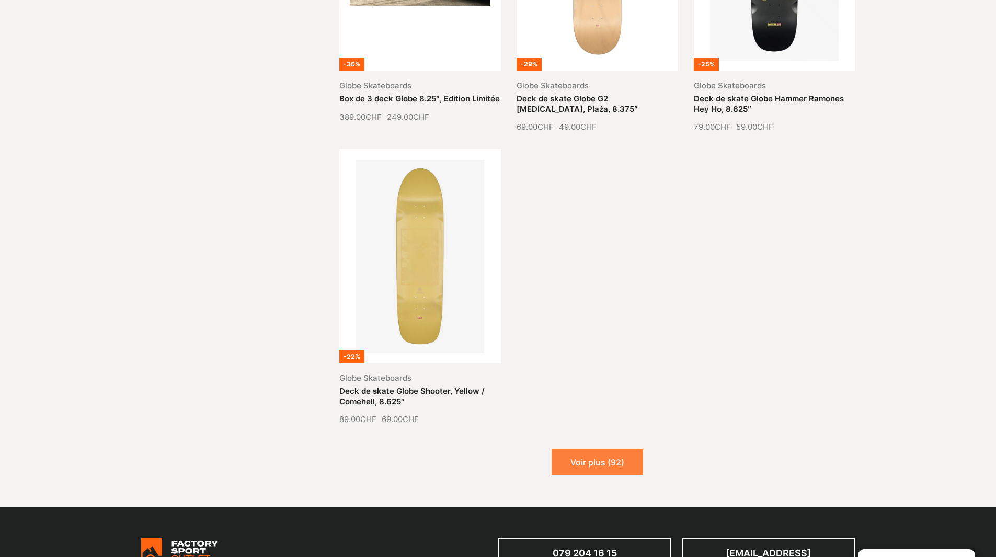
click at [614, 449] on button "Voir plus (92)" at bounding box center [596, 462] width 91 height 26
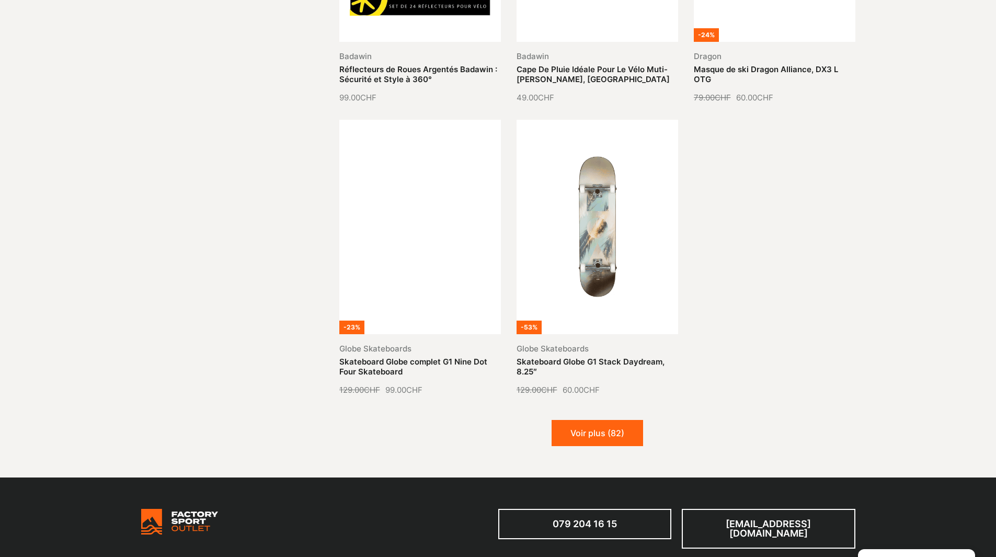
scroll to position [24097, 0]
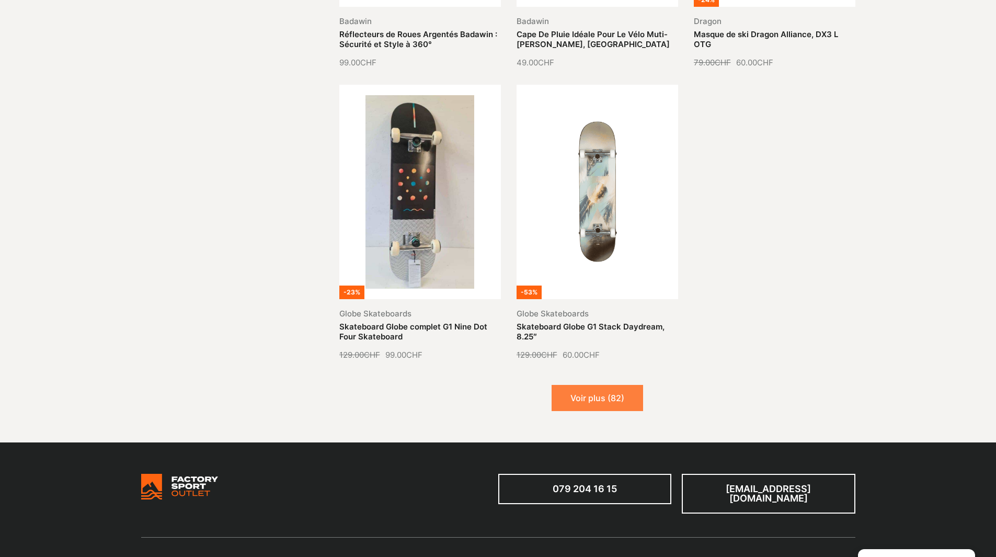
click at [609, 385] on button "Voir plus (82)" at bounding box center [596, 398] width 91 height 26
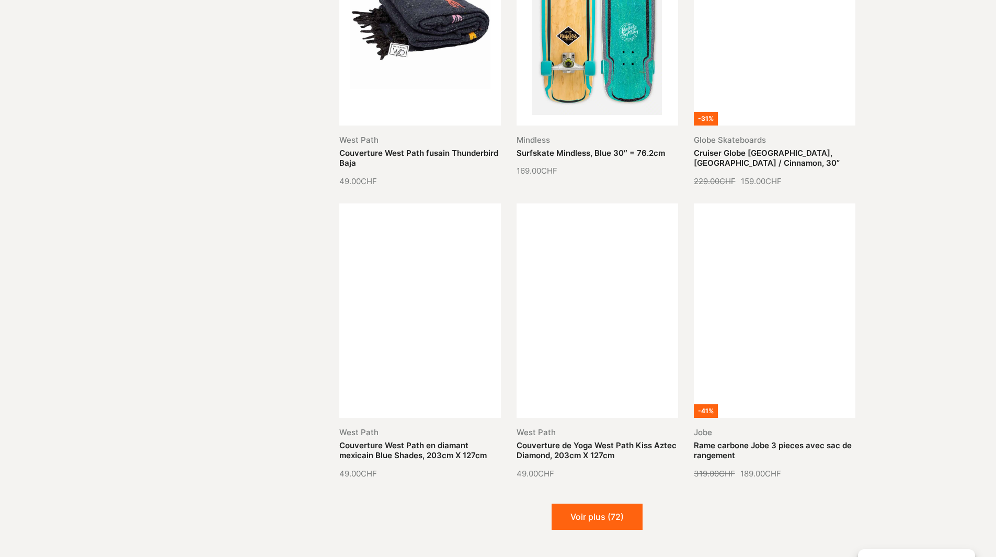
scroll to position [24881, 0]
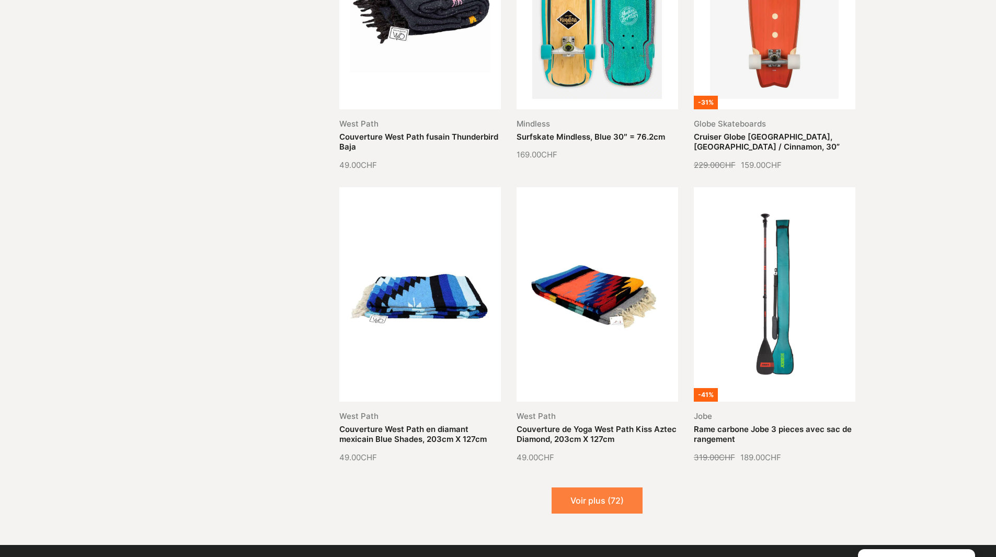
click at [611, 487] on button "Voir plus (72)" at bounding box center [596, 500] width 91 height 26
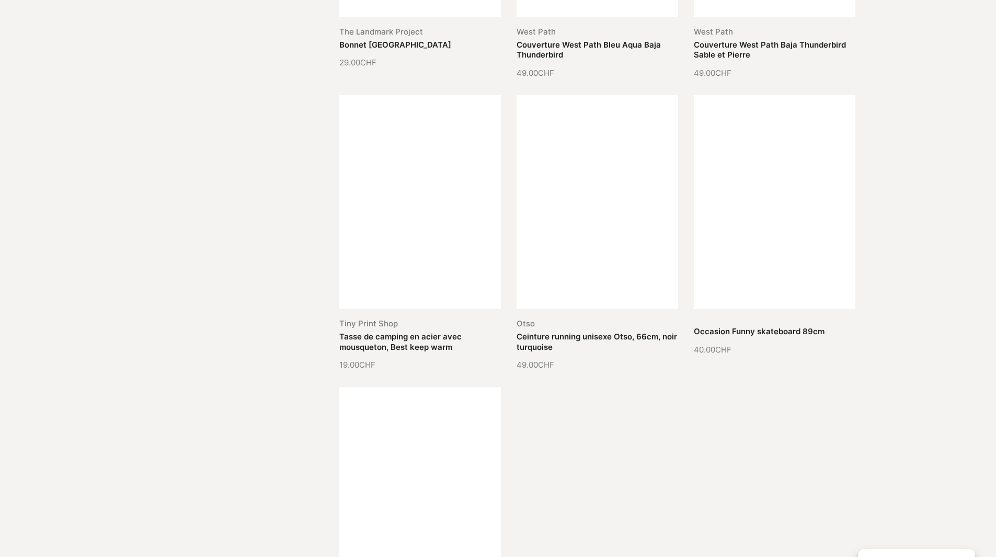
scroll to position [25926, 0]
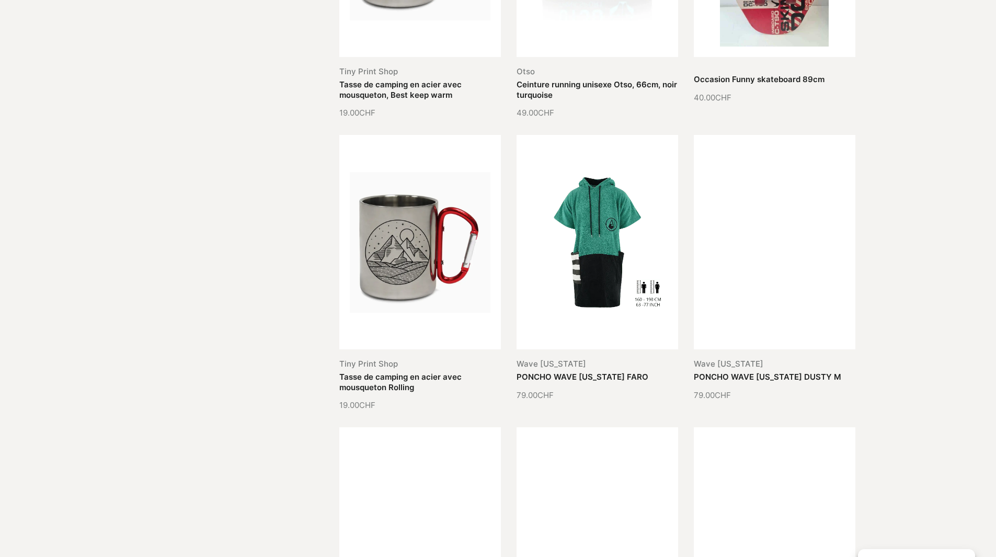
scroll to position [26083, 0]
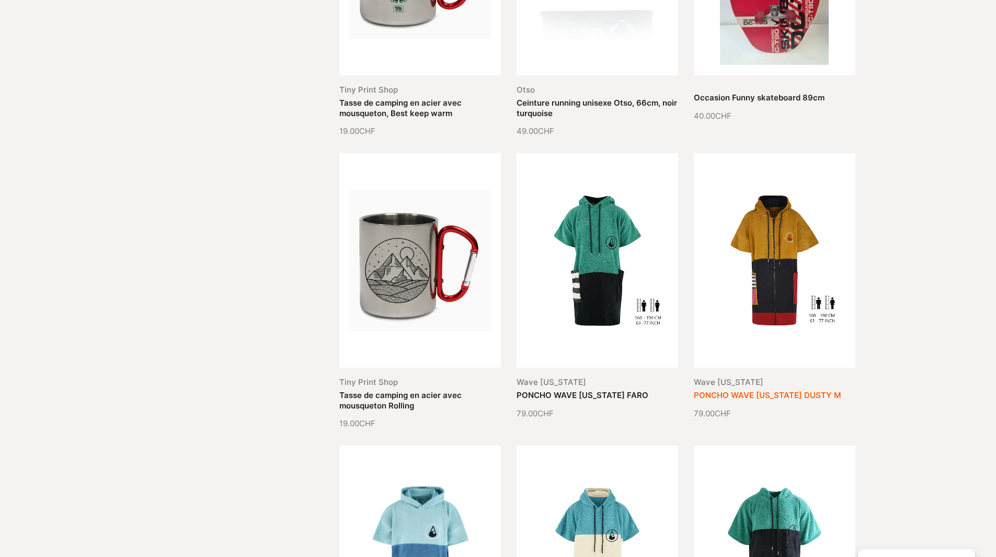
click at [786, 390] on link "PONCHO WAVE [US_STATE] DUSTY M" at bounding box center [767, 395] width 147 height 10
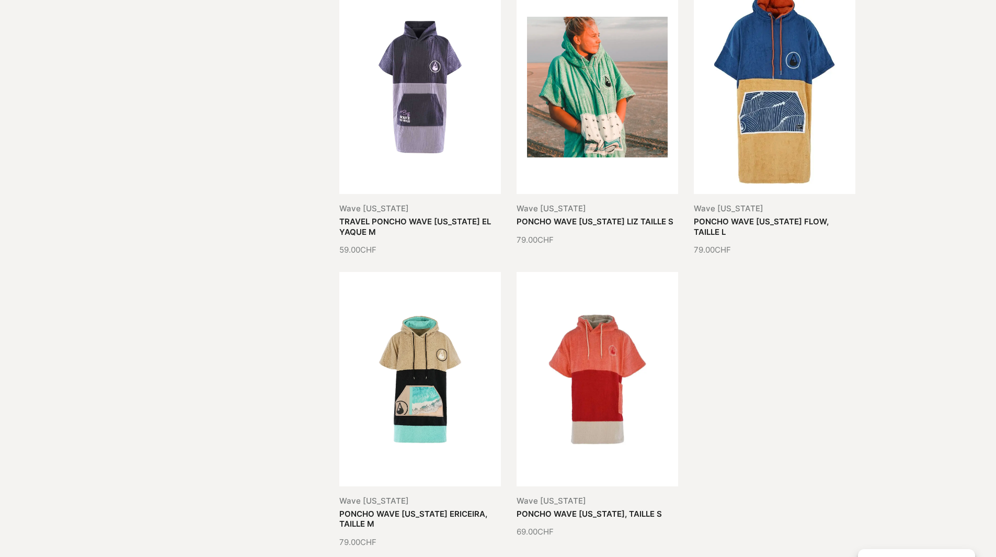
scroll to position [26867, 0]
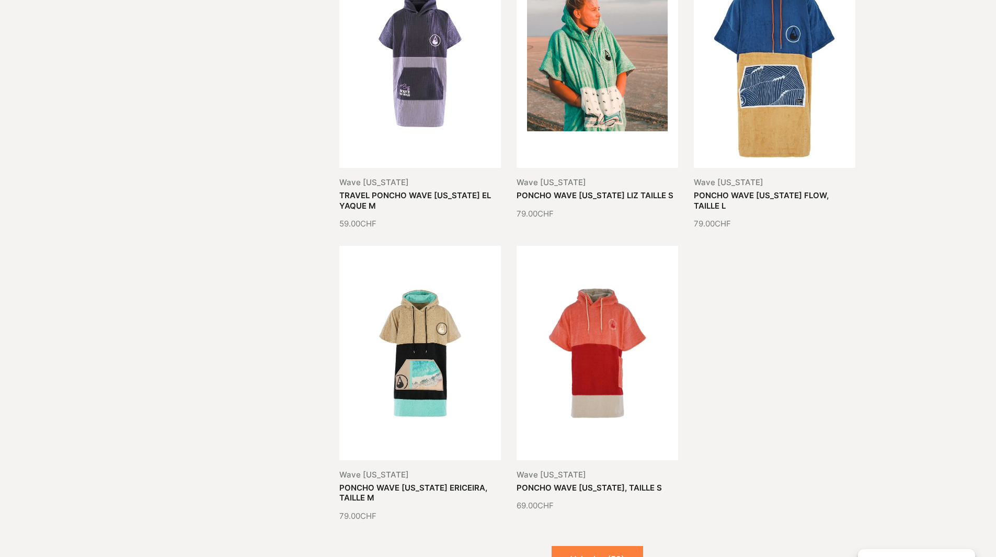
click at [608, 546] on button "Voir plus (52)" at bounding box center [596, 559] width 91 height 26
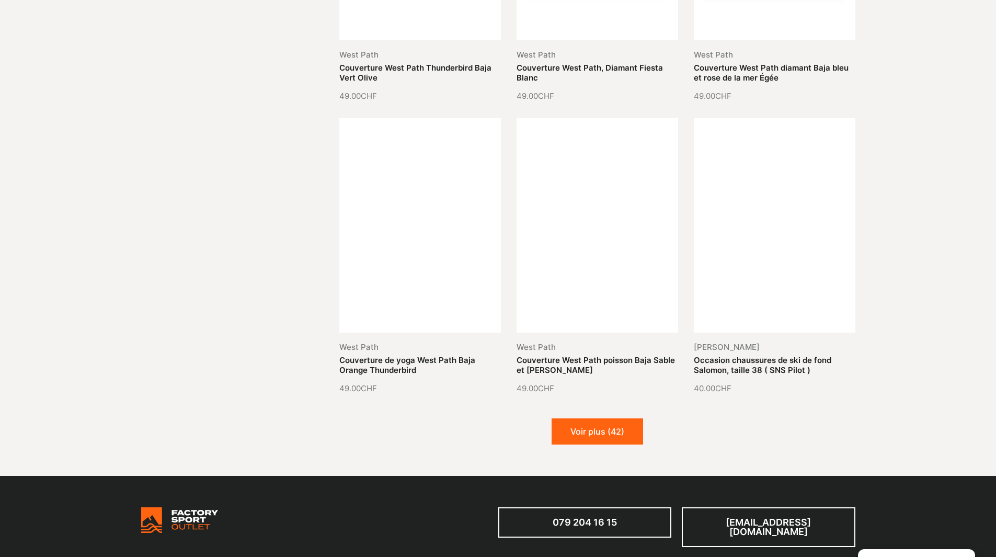
scroll to position [27912, 0]
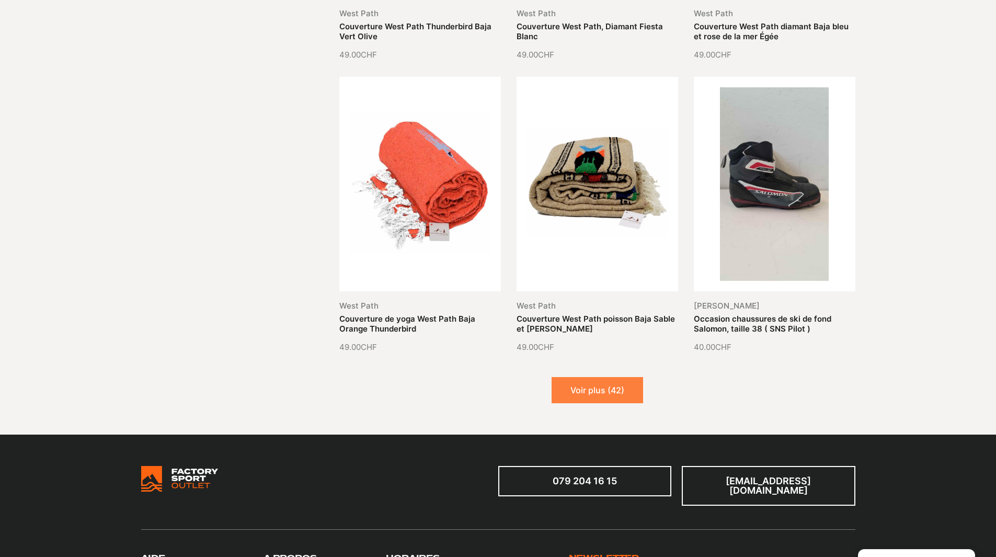
click at [602, 377] on button "Voir plus (42)" at bounding box center [596, 390] width 91 height 26
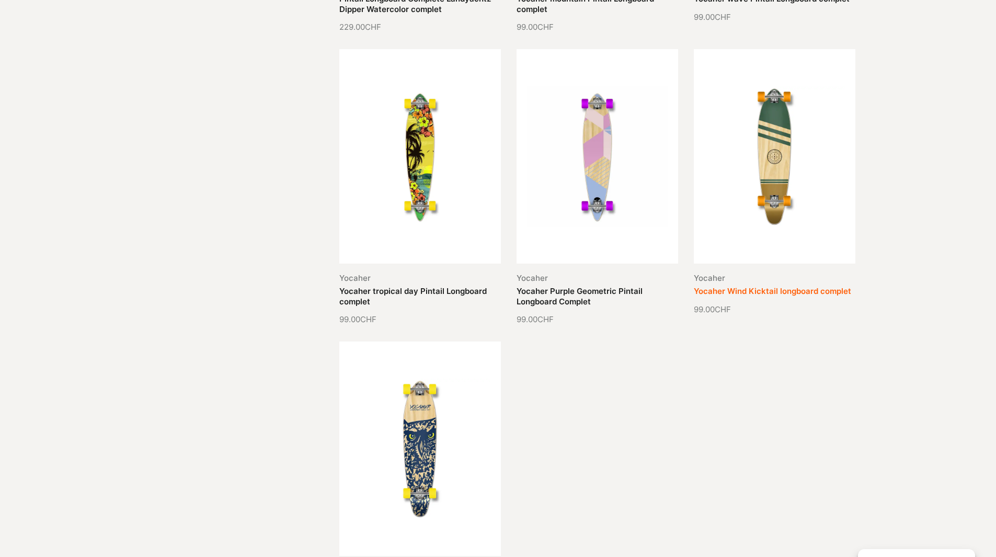
scroll to position [28905, 0]
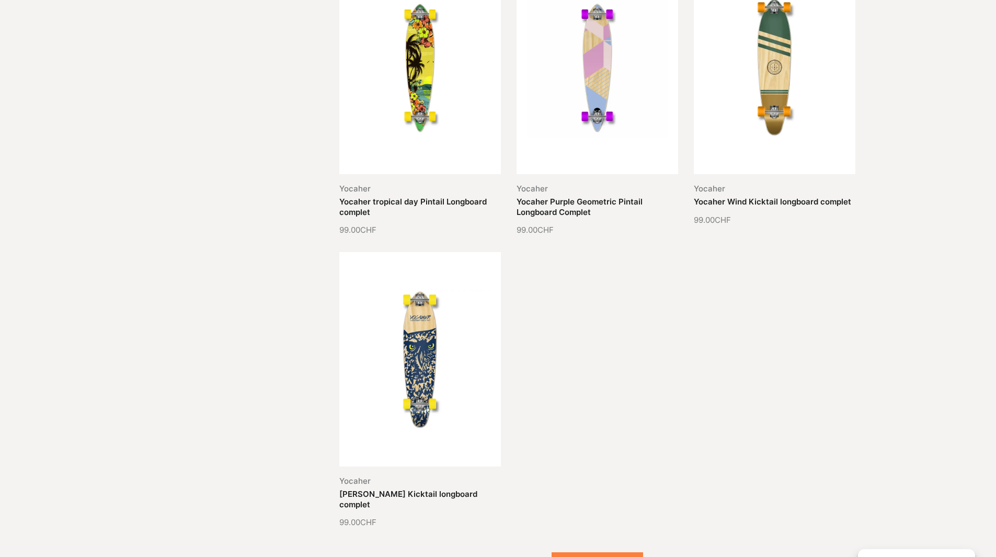
click at [611, 552] on button "Voir plus (32)" at bounding box center [596, 565] width 91 height 26
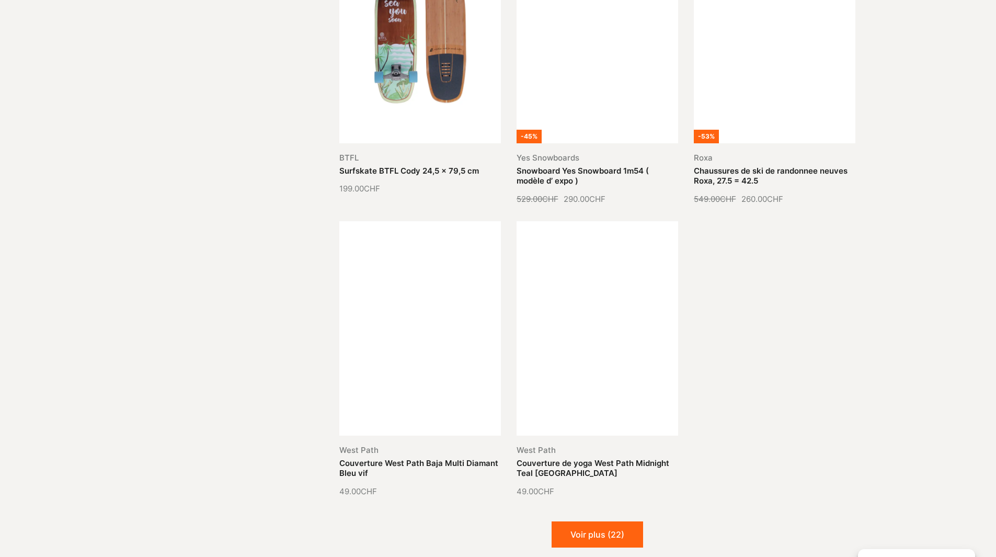
scroll to position [29846, 0]
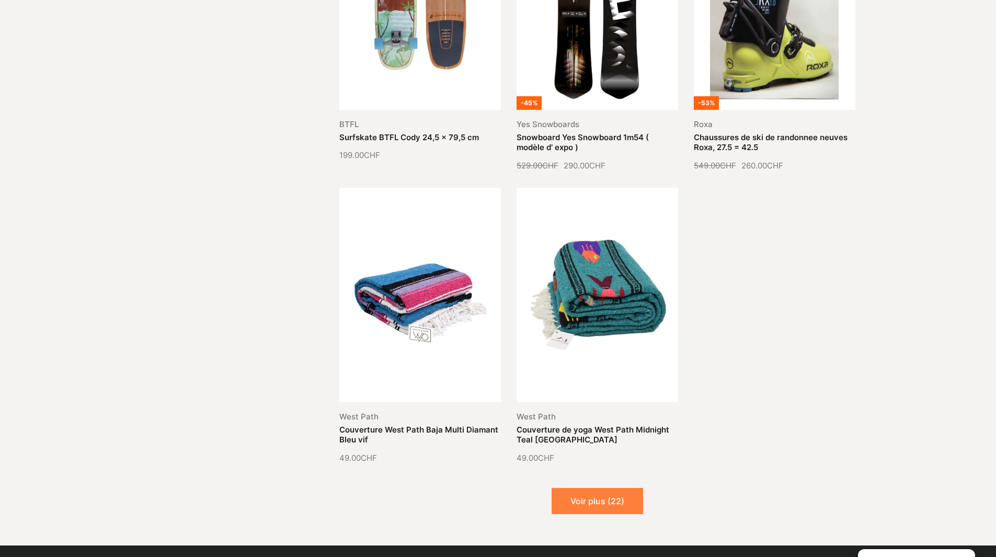
click at [601, 488] on button "Voir plus (22)" at bounding box center [596, 501] width 91 height 26
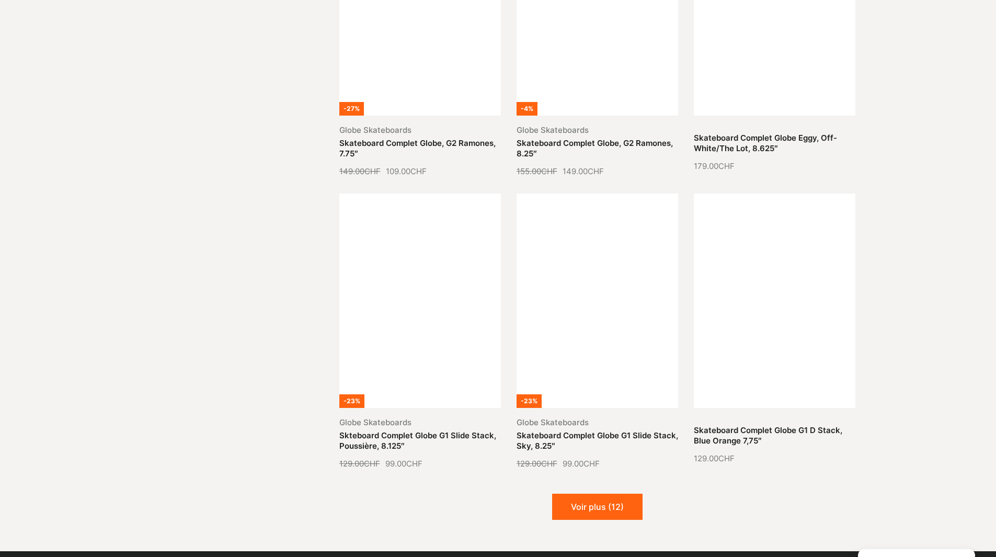
scroll to position [30735, 0]
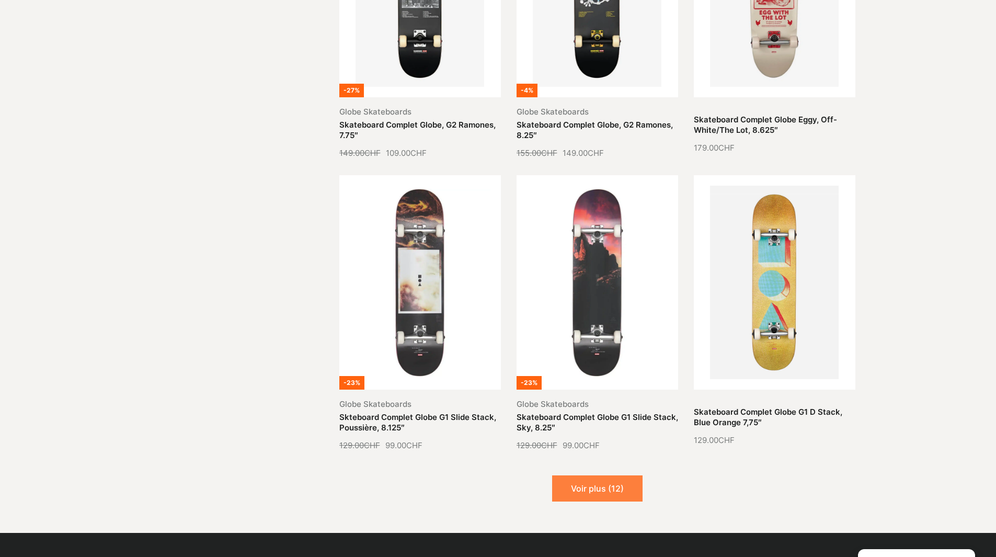
click at [607, 475] on button "Voir plus (12)" at bounding box center [597, 488] width 90 height 26
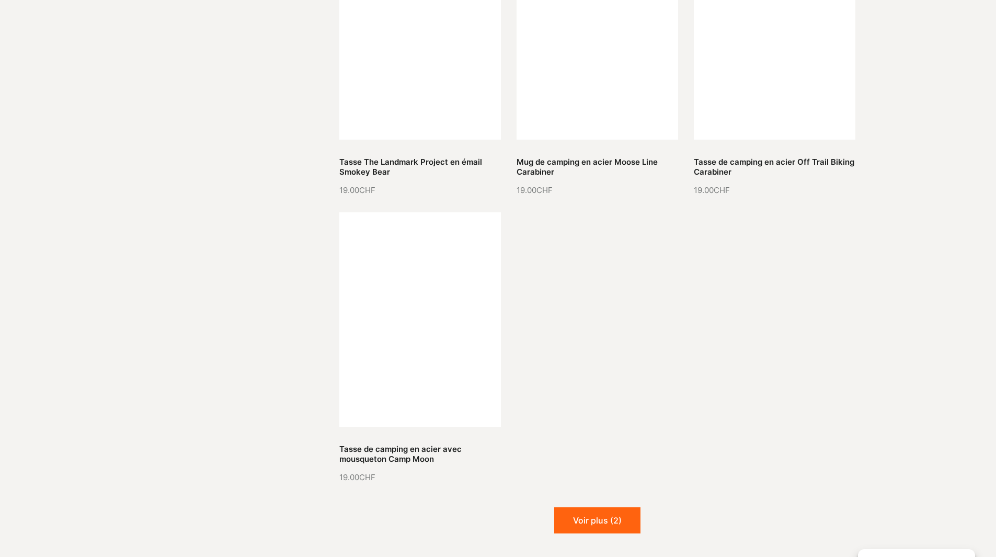
scroll to position [31885, 0]
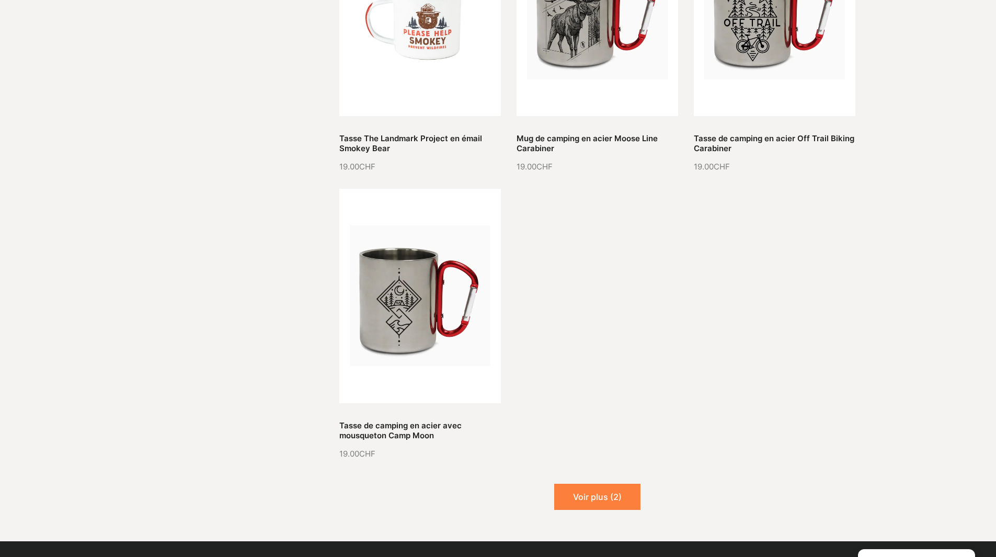
click at [595, 483] on button "Voir plus (2)" at bounding box center [597, 496] width 86 height 26
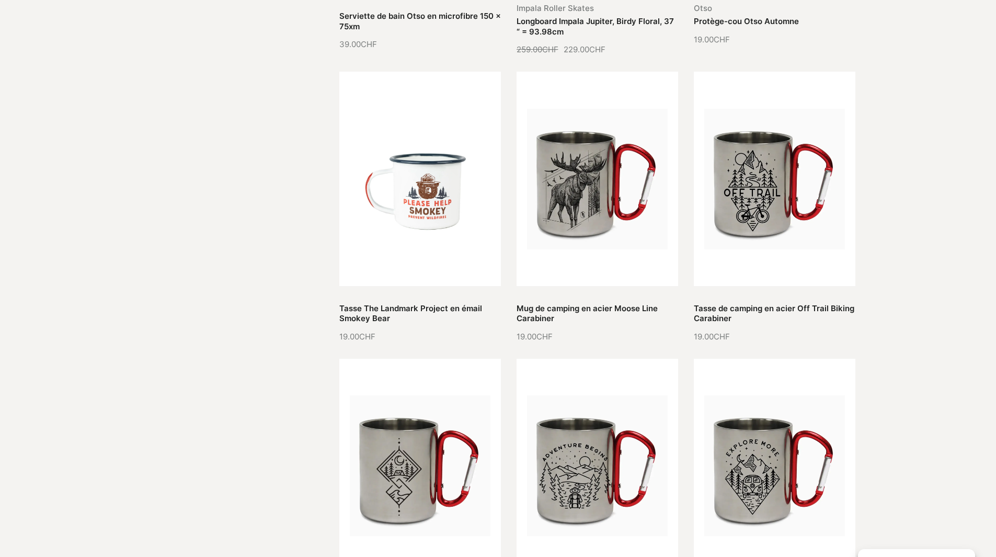
scroll to position [31571, 0]
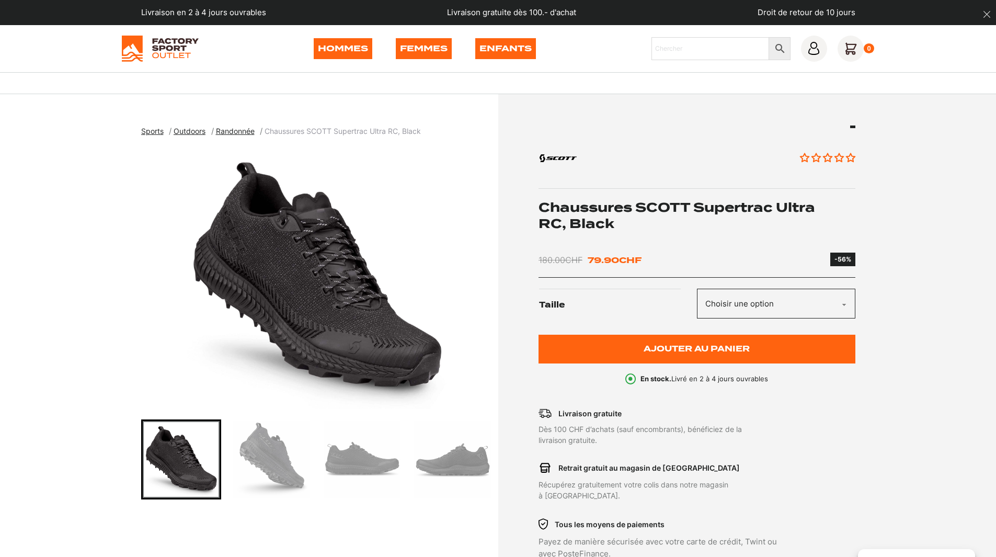
click at [262, 449] on img "Go to slide 2" at bounding box center [271, 459] width 77 height 77
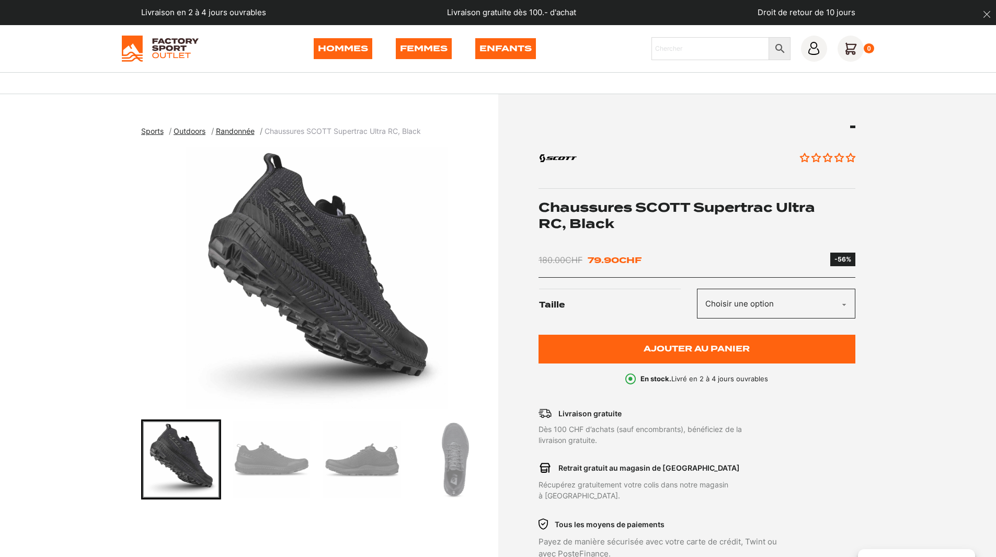
click at [290, 455] on img "Go to slide 3" at bounding box center [271, 459] width 77 height 77
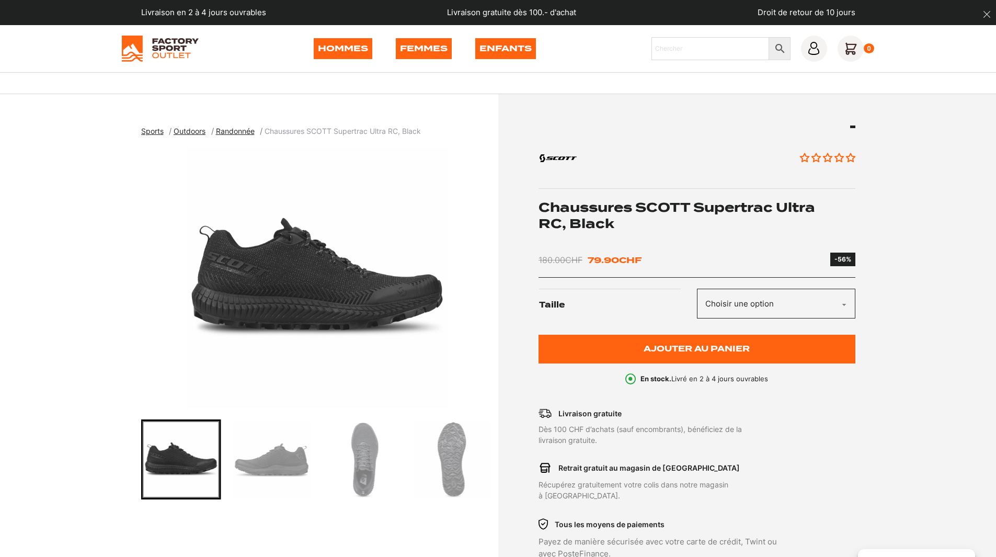
click at [296, 456] on img "Go to slide 4" at bounding box center [271, 459] width 77 height 77
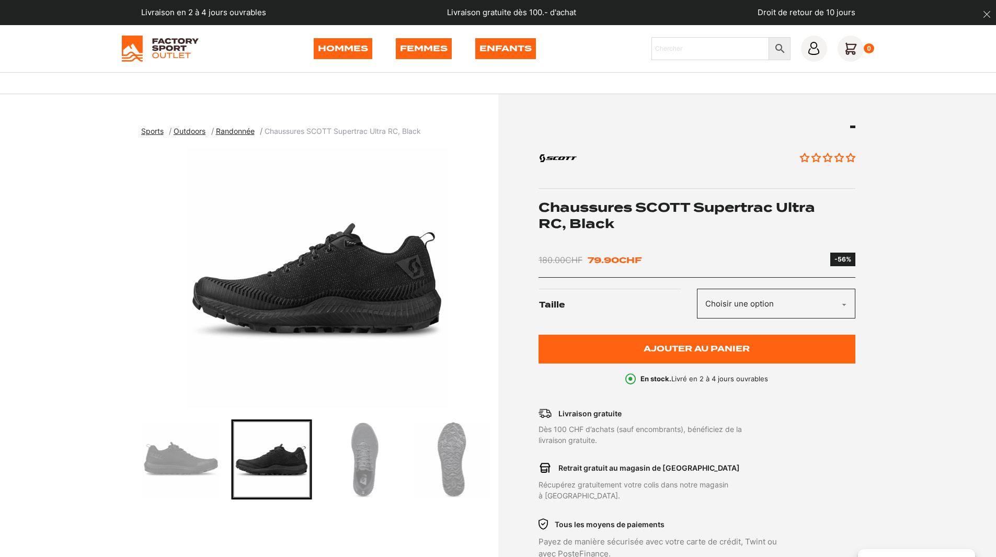
click at [362, 453] on img "Go to slide 5" at bounding box center [362, 459] width 77 height 77
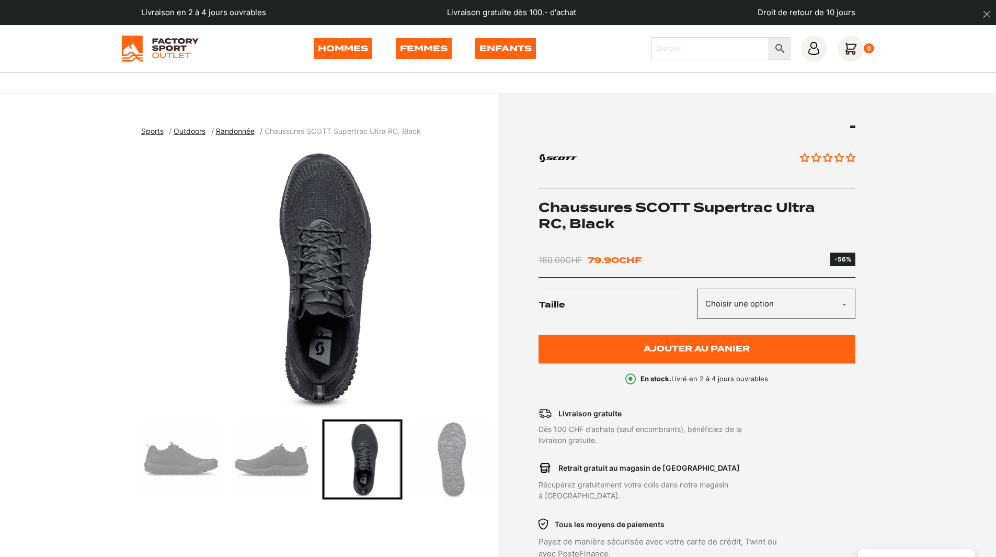
click at [455, 450] on img "Go to slide 6" at bounding box center [452, 459] width 77 height 77
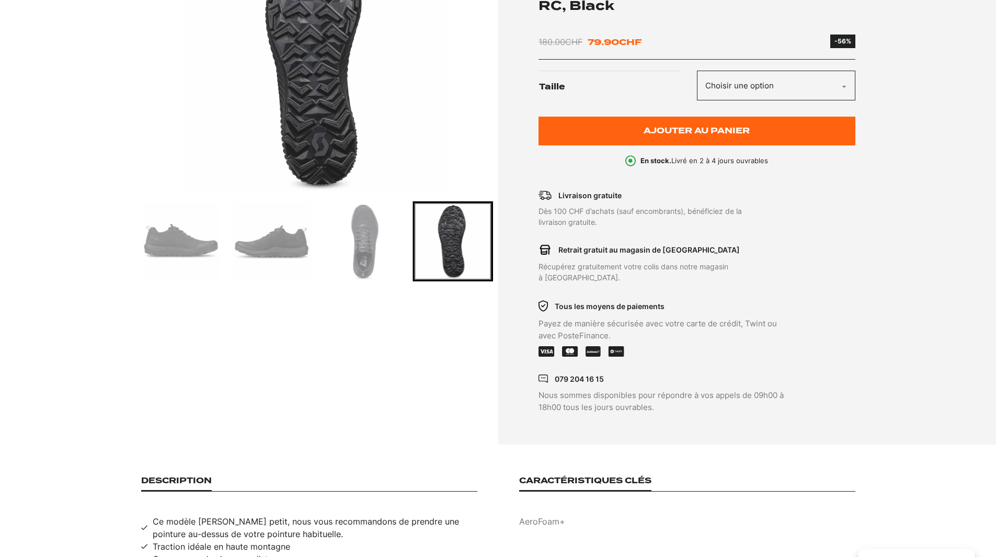
scroll to position [157, 0]
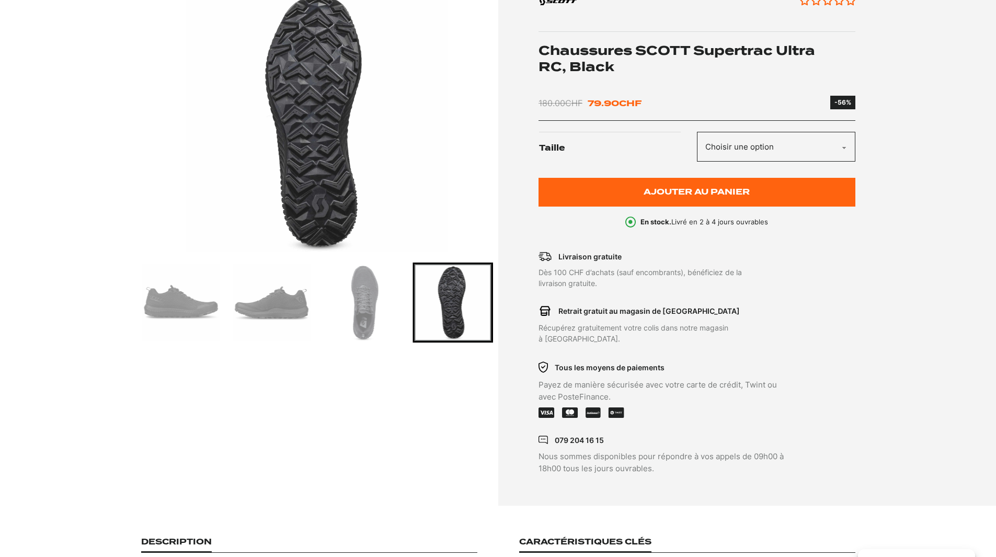
click at [356, 294] on img "Go to slide 5" at bounding box center [362, 302] width 77 height 77
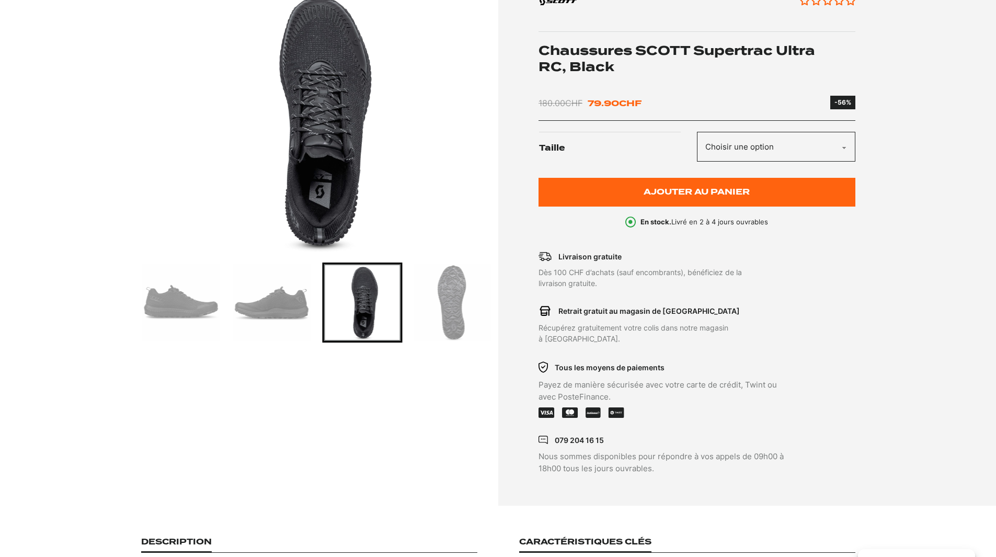
scroll to position [105, 0]
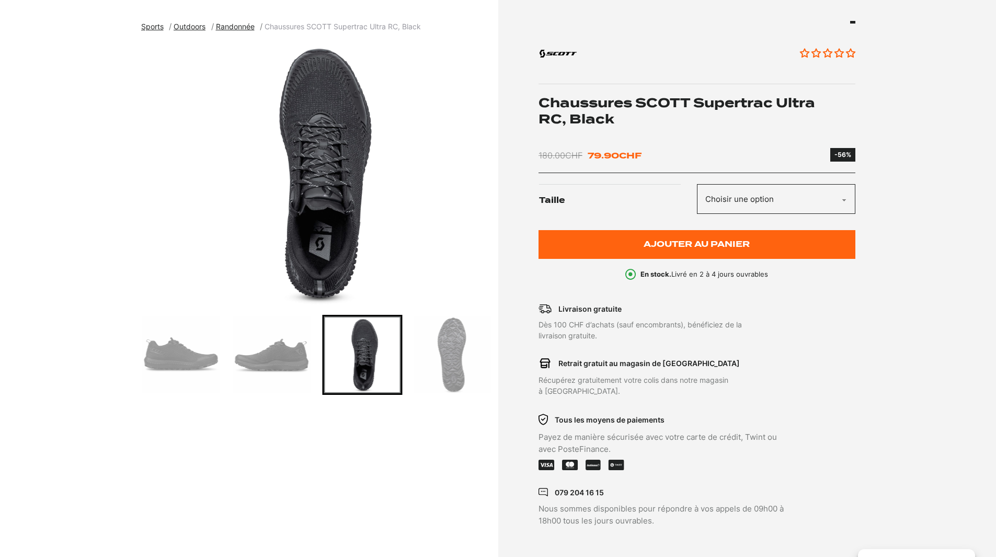
click at [287, 346] on img "Go to slide 4" at bounding box center [271, 354] width 77 height 77
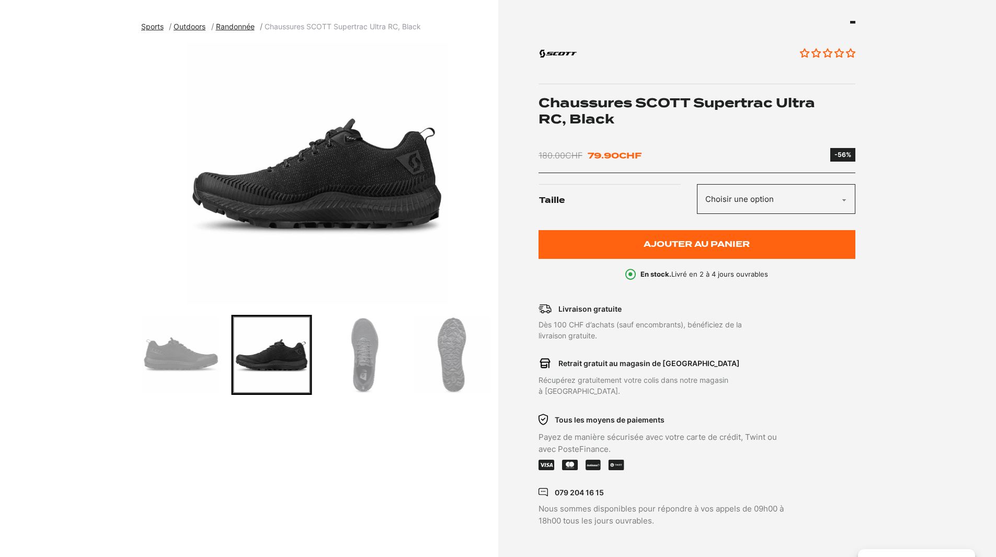
click at [197, 353] on img "Go to slide 3" at bounding box center [181, 354] width 77 height 77
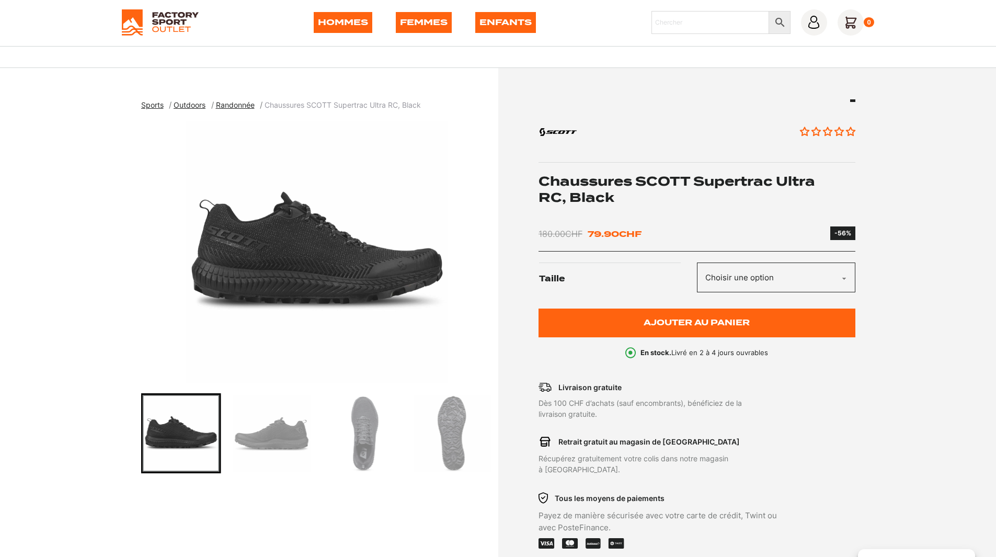
scroll to position [0, 0]
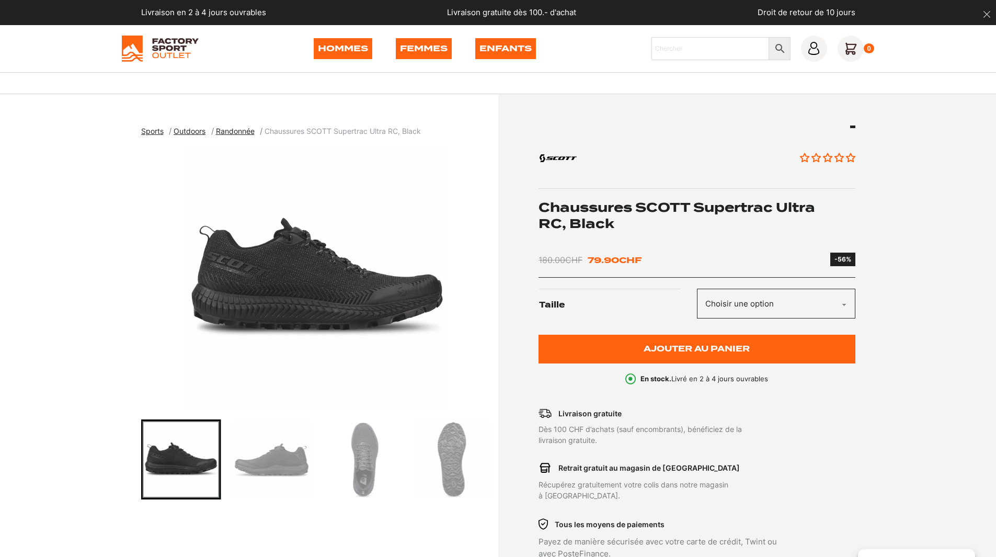
click at [246, 291] on img "3 of 6" at bounding box center [317, 277] width 352 height 261
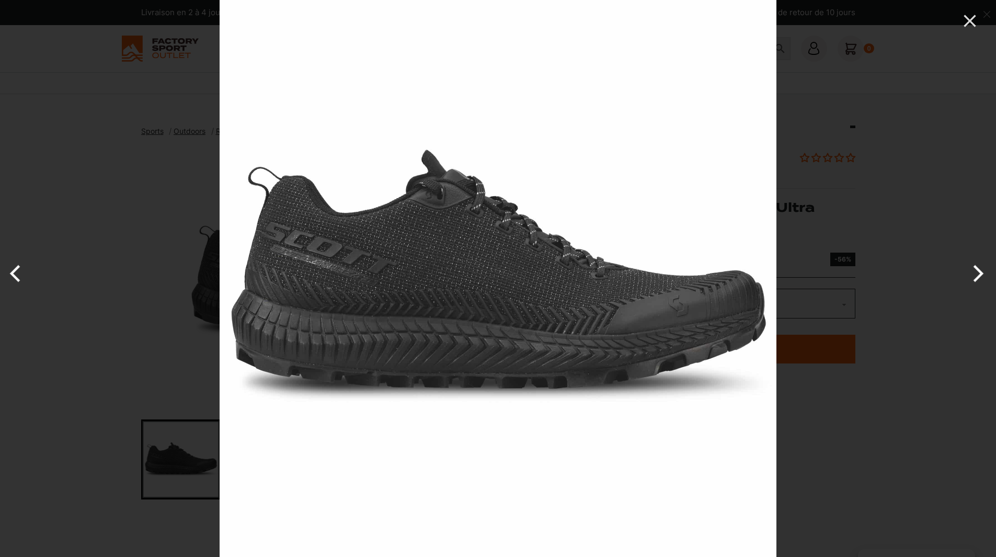
click at [8, 268] on button "Previous" at bounding box center [19, 273] width 39 height 52
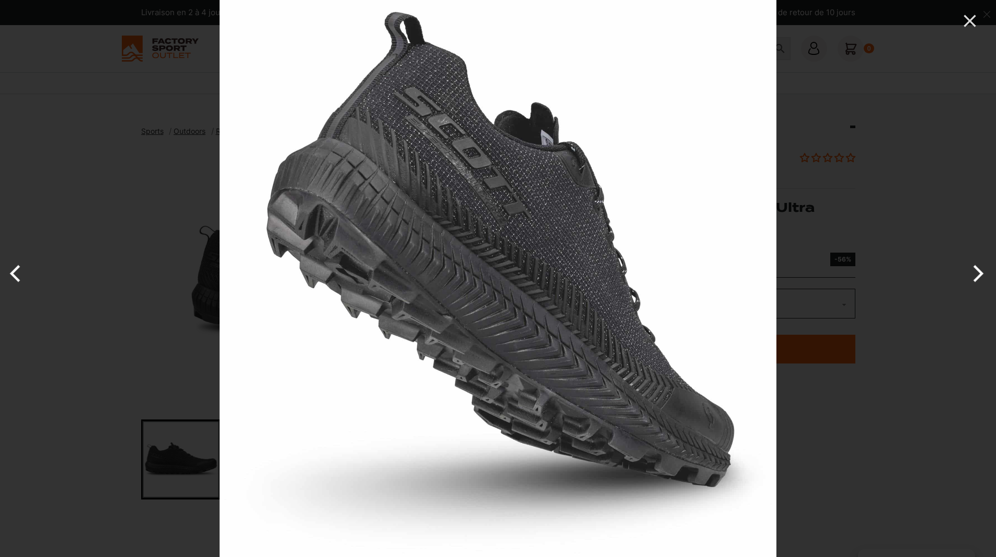
click at [8, 268] on button "Previous" at bounding box center [19, 273] width 39 height 52
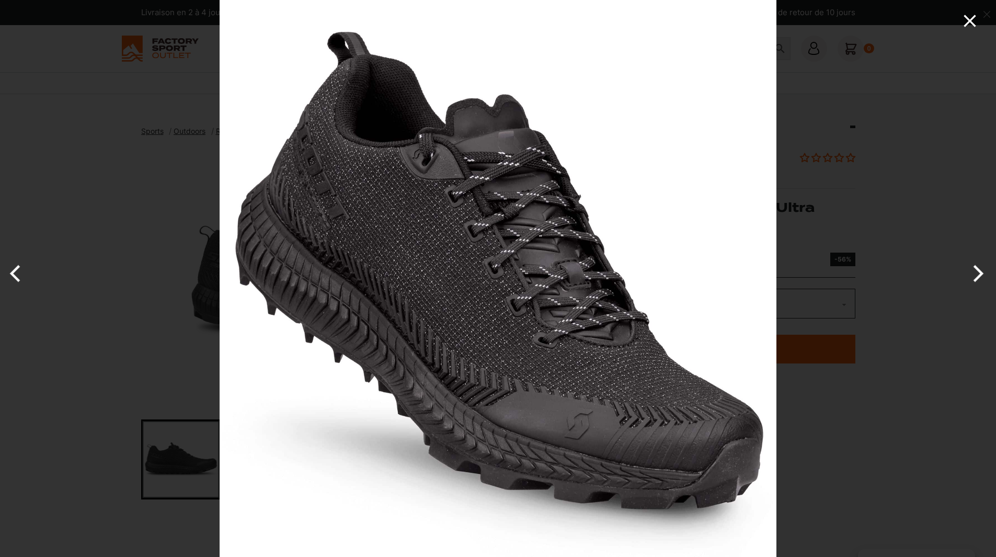
click at [973, 13] on icon "Close" at bounding box center [969, 20] width 21 height 21
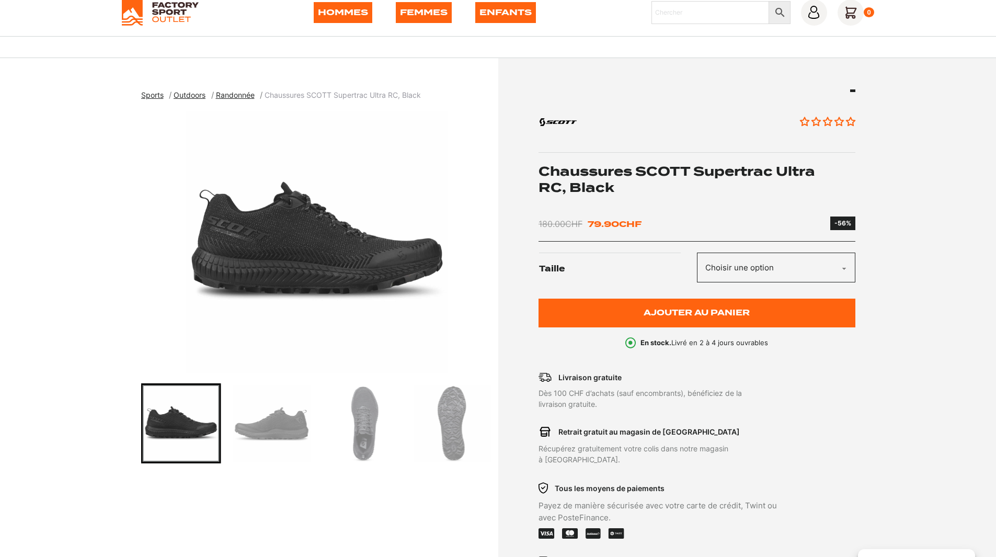
scroll to position [52, 0]
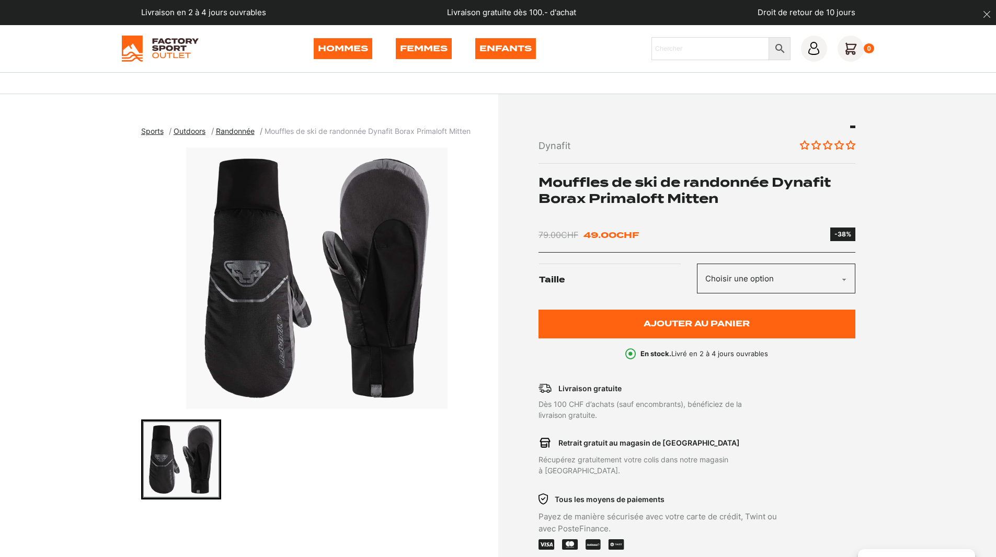
click at [355, 285] on img "1 of 1" at bounding box center [317, 277] width 352 height 261
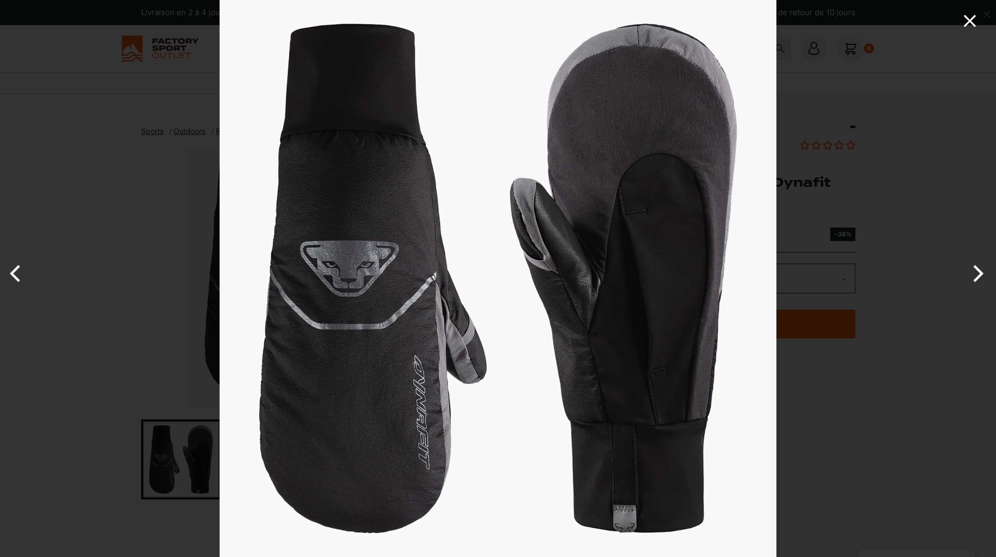
click at [968, 20] on icon "Close" at bounding box center [969, 20] width 21 height 21
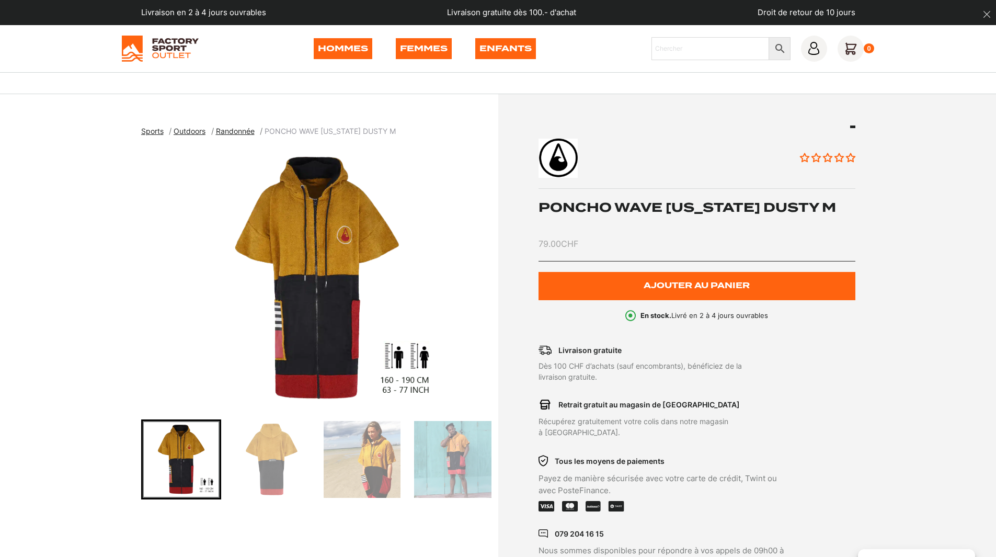
click at [336, 282] on img "1 of 5" at bounding box center [317, 277] width 352 height 261
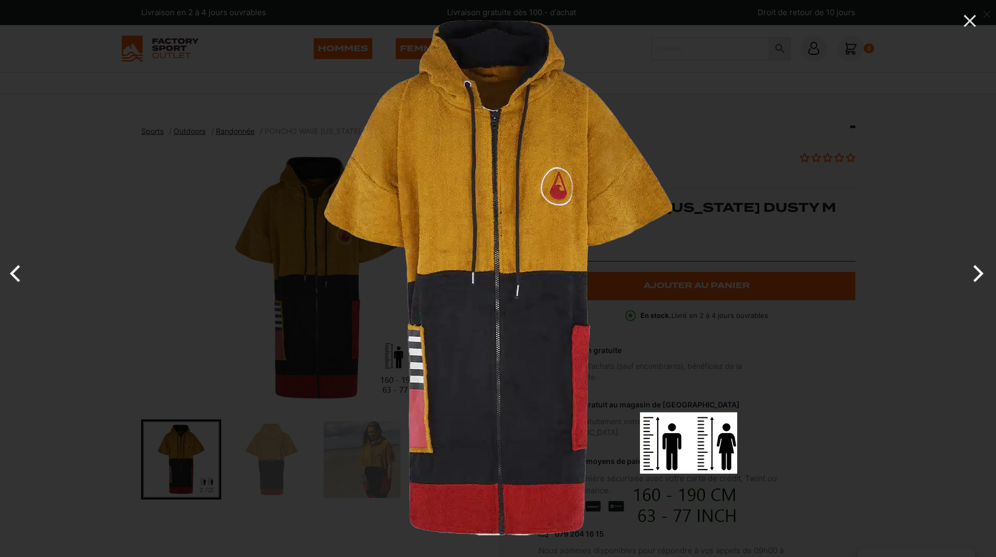
click at [977, 272] on button "Next" at bounding box center [976, 273] width 39 height 52
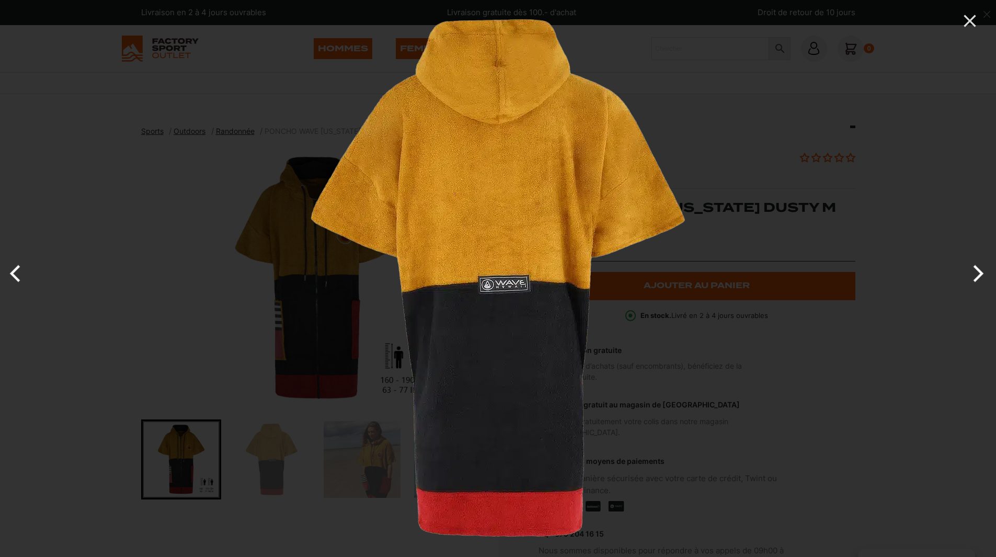
click at [977, 272] on button "Next" at bounding box center [976, 273] width 39 height 52
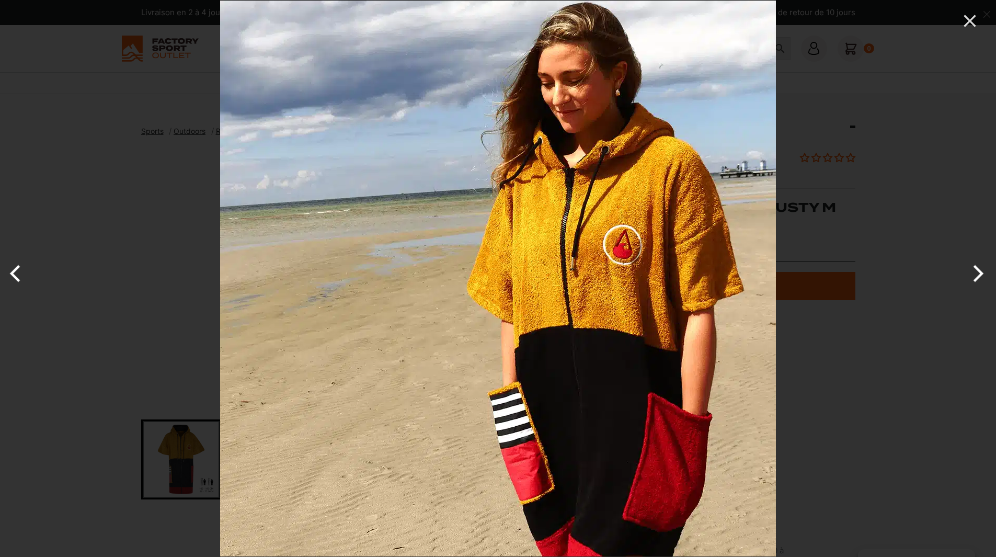
click at [977, 272] on button "Next" at bounding box center [976, 273] width 39 height 52
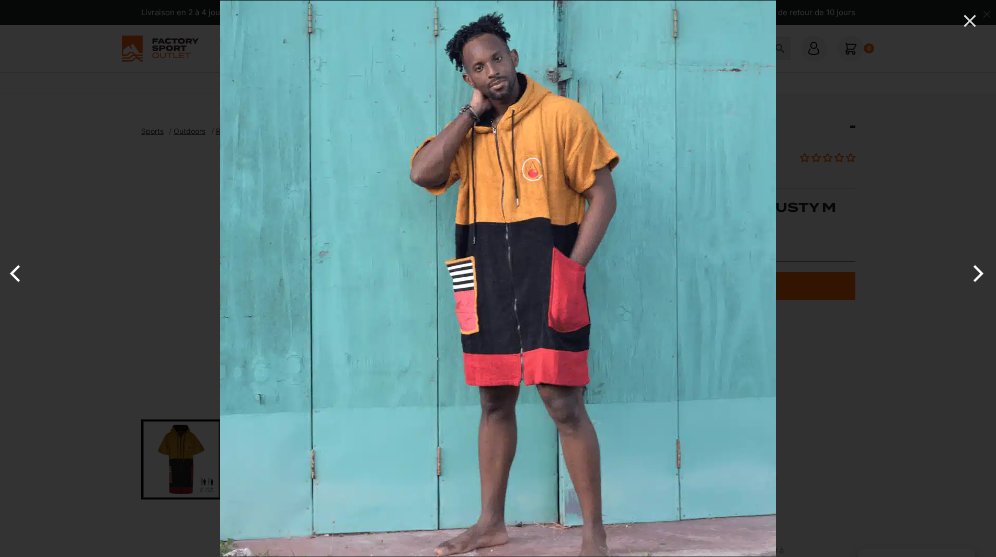
click at [977, 272] on button "Next" at bounding box center [976, 273] width 39 height 52
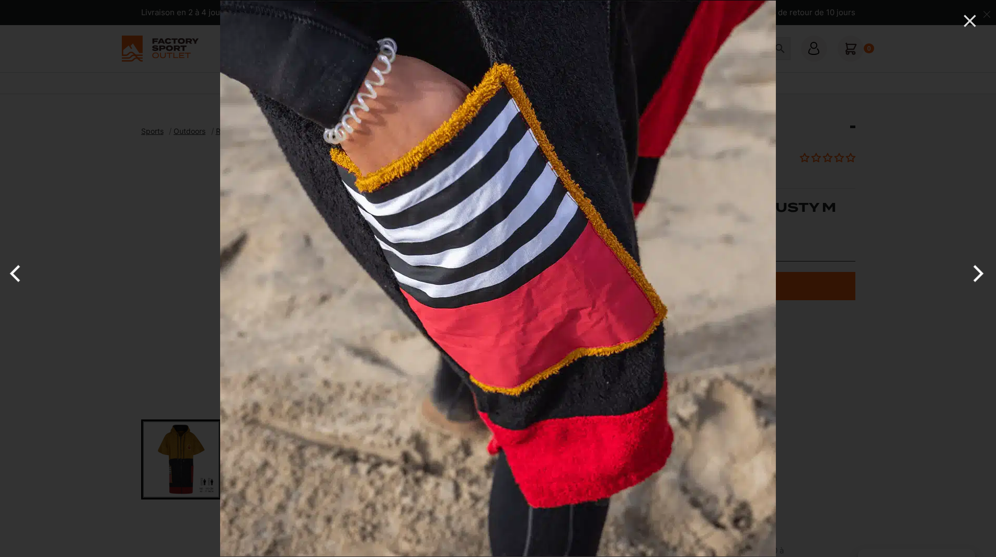
click at [977, 272] on button "Next" at bounding box center [976, 273] width 39 height 52
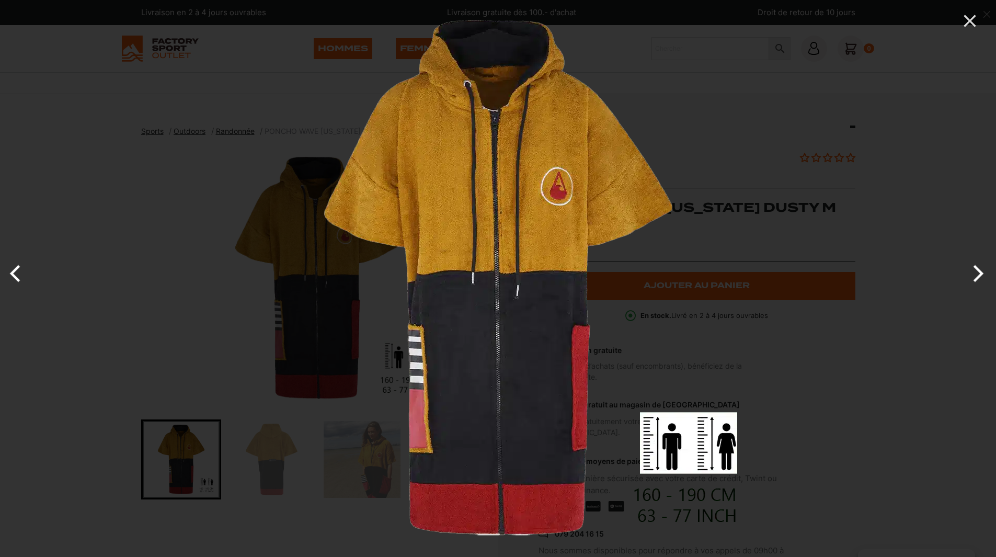
click at [977, 272] on button "Next" at bounding box center [976, 273] width 39 height 52
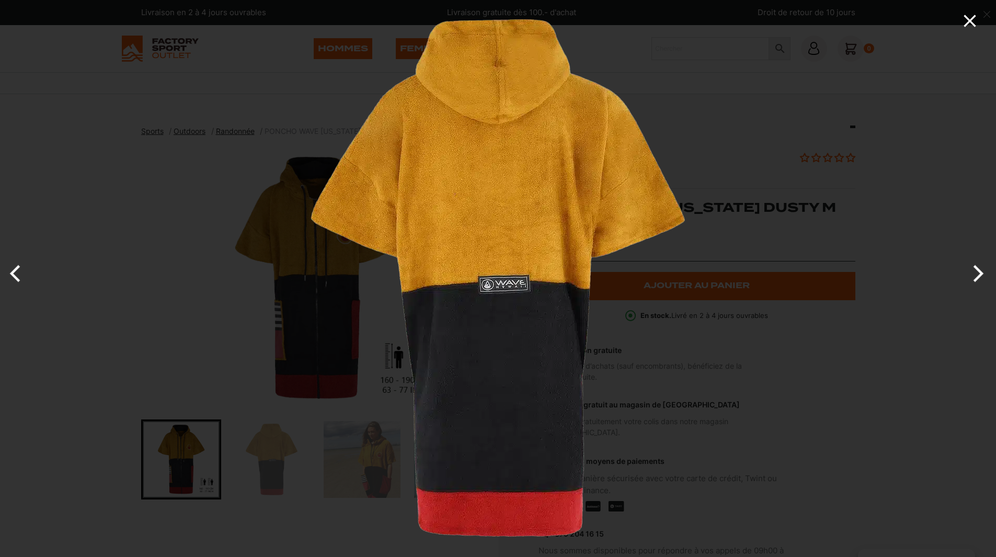
click at [964, 18] on icon "Close" at bounding box center [969, 20] width 21 height 21
